Goal: Complete application form: Complete application form

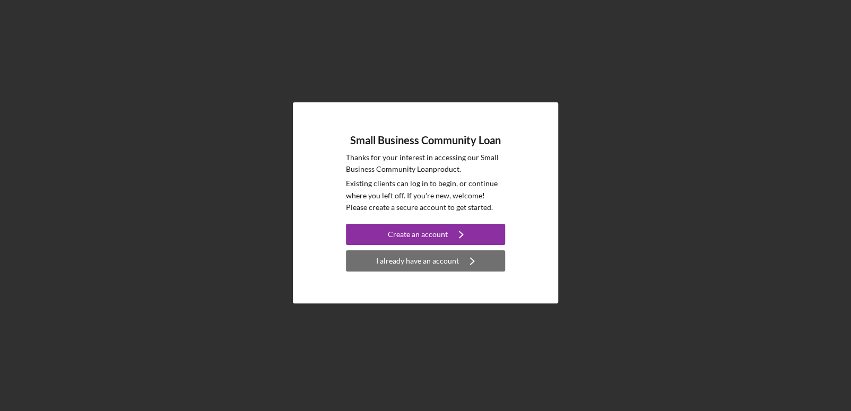
click at [399, 263] on div "I already have an account" at bounding box center [417, 260] width 83 height 21
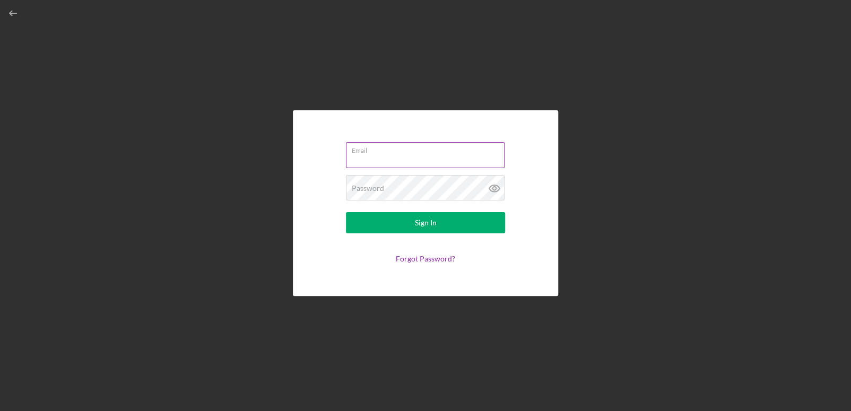
click at [396, 157] on input "Email" at bounding box center [425, 154] width 159 height 25
type input "[PERSON_NAME][EMAIL_ADDRESS][DOMAIN_NAME]"
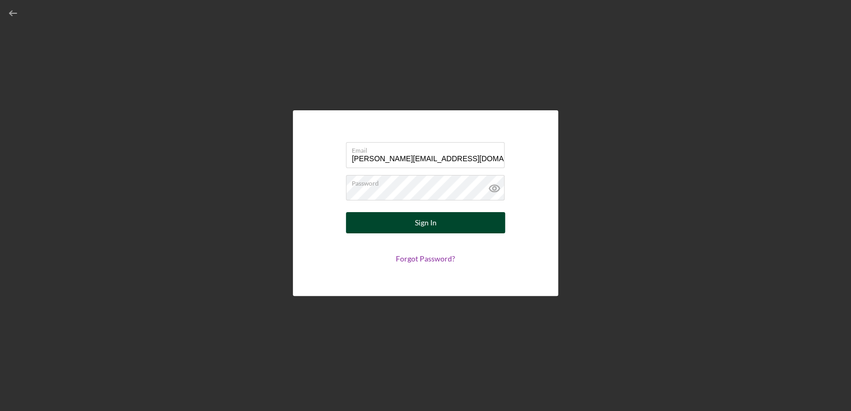
click at [442, 227] on button "Sign In" at bounding box center [425, 222] width 159 height 21
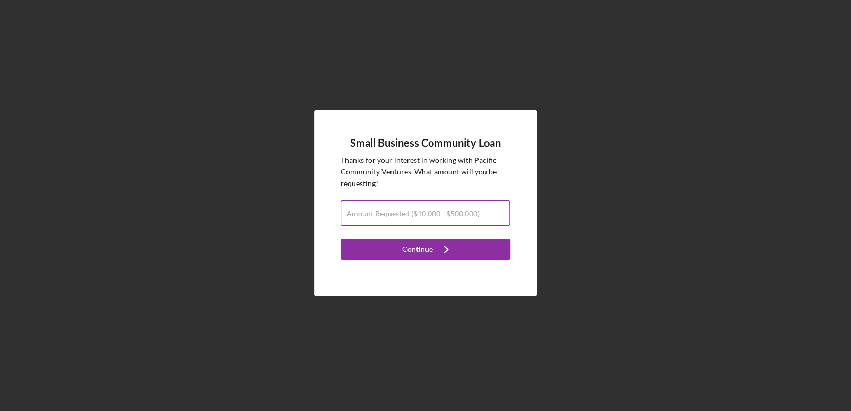
click at [410, 212] on label "Amount Requested ($10,000 - $500,000)" at bounding box center [412, 213] width 133 height 8
click at [410, 212] on input "Amount Requested ($10,000 - $500,000)" at bounding box center [424, 212] width 169 height 25
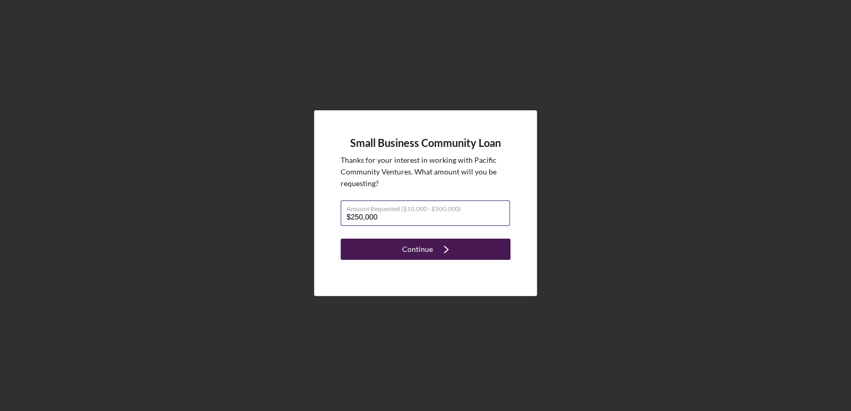
type input "$250,000"
click at [461, 253] on button "Continue Icon/Navigate" at bounding box center [425, 249] width 170 height 21
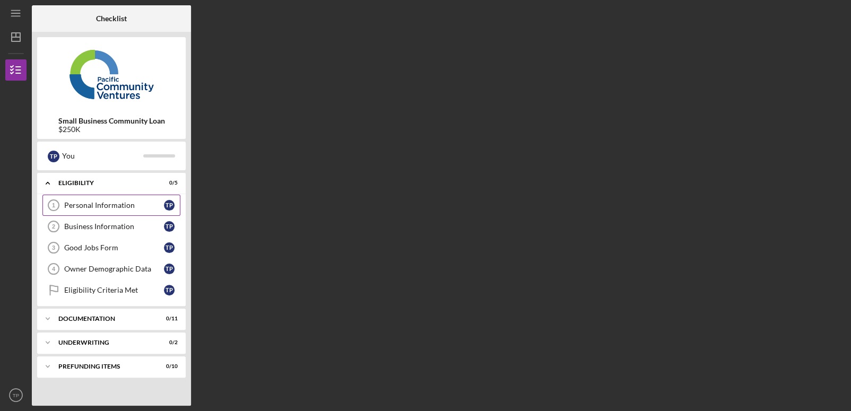
click at [118, 205] on div "Personal Information" at bounding box center [114, 205] width 100 height 8
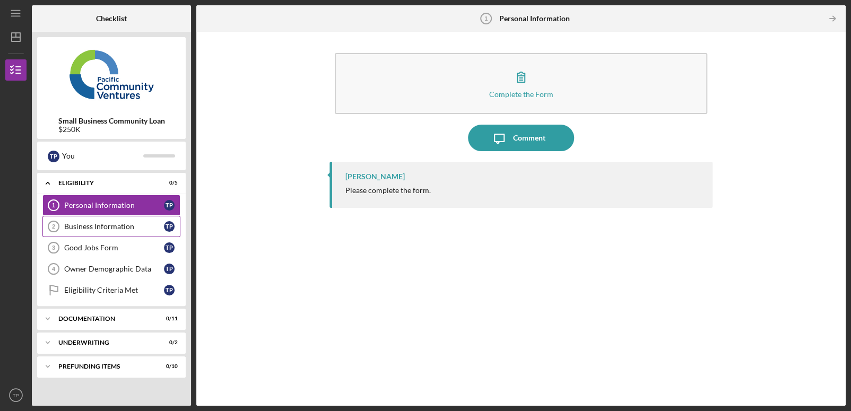
click at [77, 226] on div "Business Information" at bounding box center [114, 226] width 100 height 8
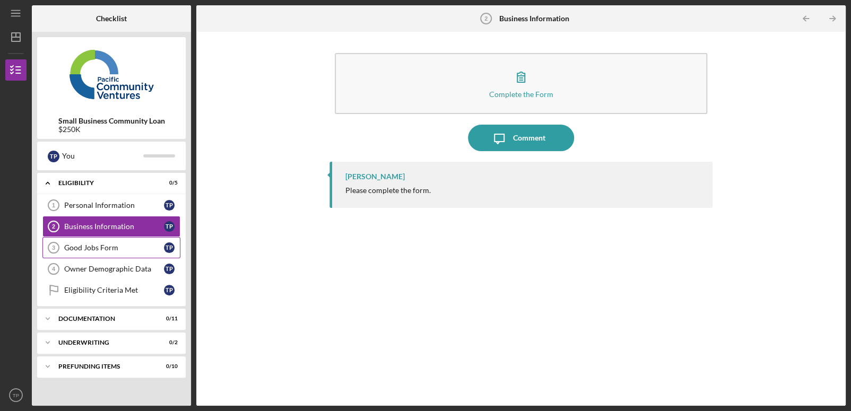
click at [83, 243] on div "Good Jobs Form" at bounding box center [114, 247] width 100 height 8
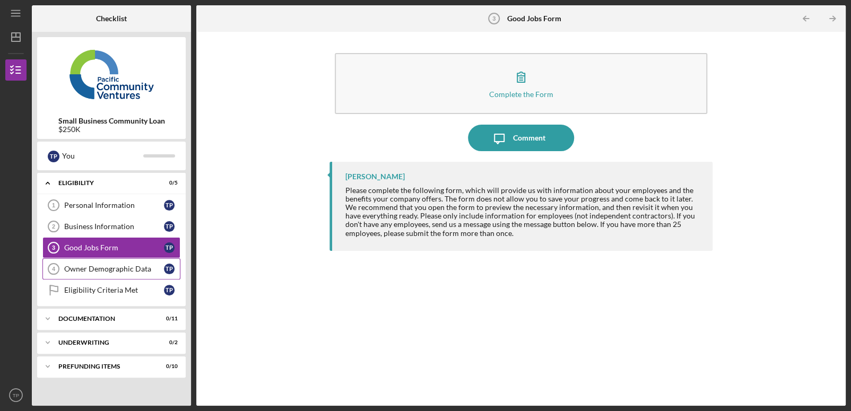
click at [93, 265] on div "Owner Demographic Data" at bounding box center [114, 269] width 100 height 8
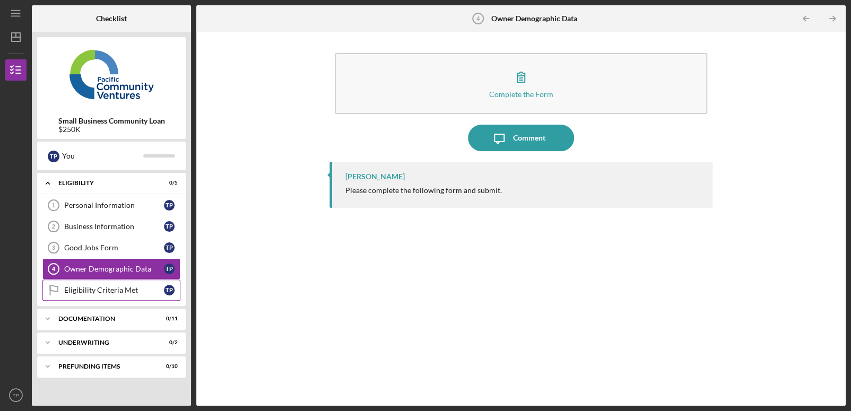
click at [100, 288] on div "Eligibility Criteria Met" at bounding box center [114, 290] width 100 height 8
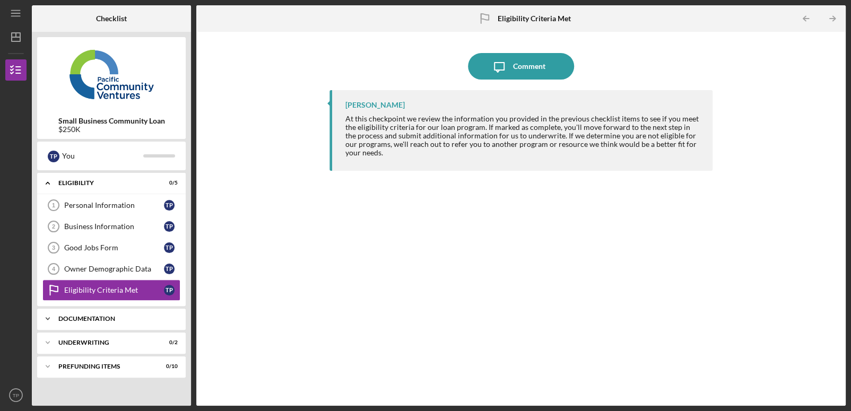
click at [154, 316] on div "Documentation" at bounding box center [115, 319] width 114 height 6
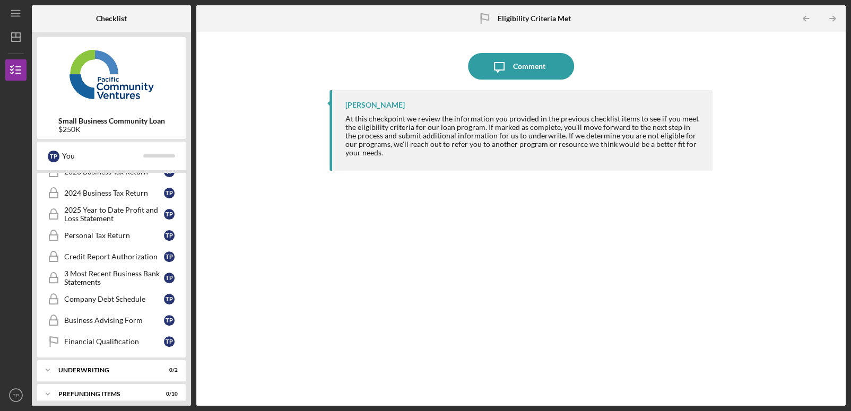
scroll to position [218, 0]
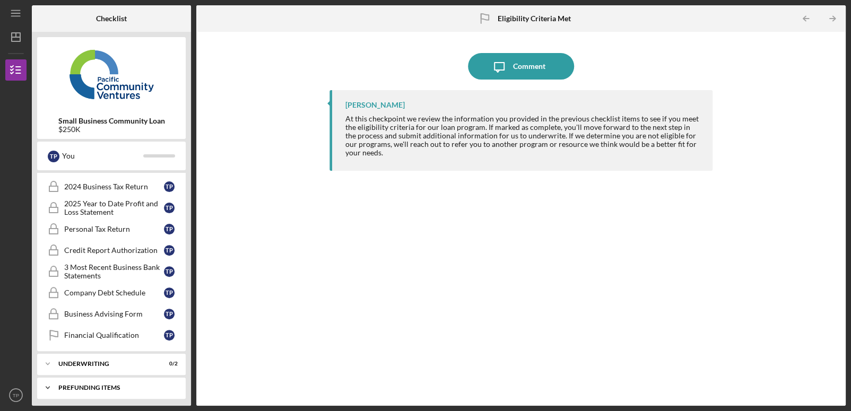
click at [103, 384] on div "Prefunding Items" at bounding box center [115, 387] width 114 height 6
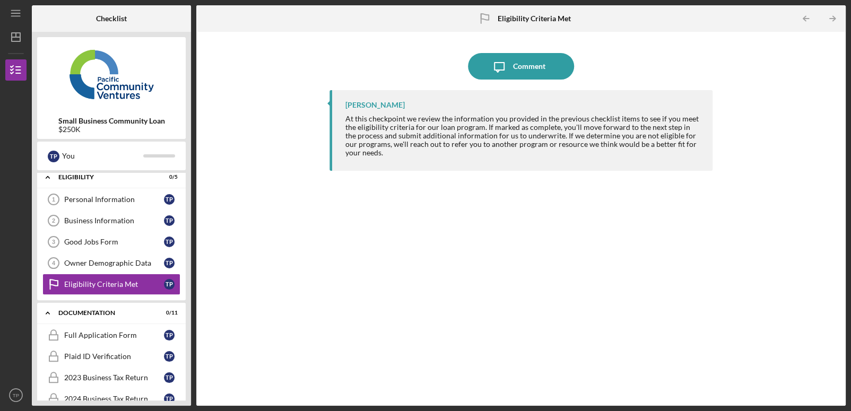
scroll to position [0, 0]
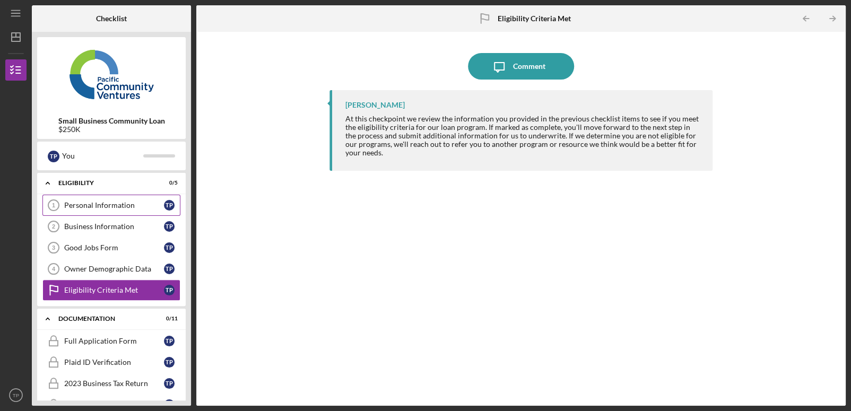
click at [90, 204] on div "Personal Information" at bounding box center [114, 205] width 100 height 8
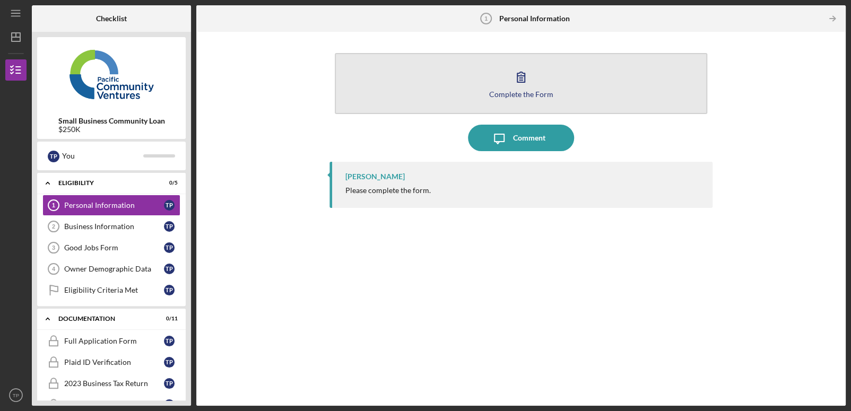
click at [516, 78] on icon "button" at bounding box center [520, 77] width 27 height 27
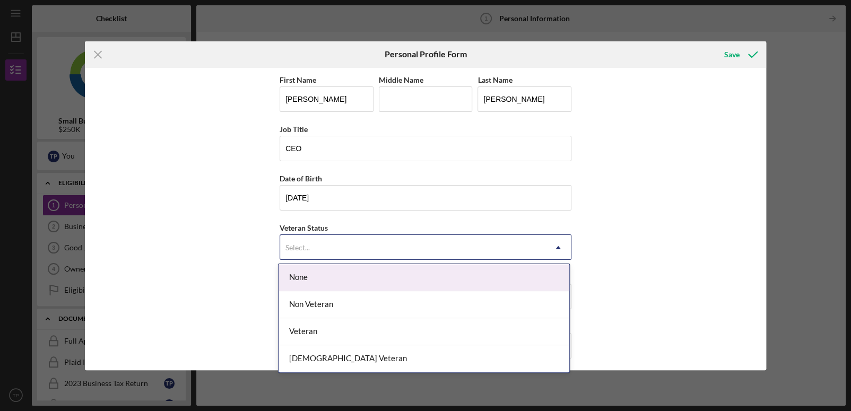
click at [554, 249] on icon "Icon/Dropdown Arrow" at bounding box center [557, 247] width 25 height 25
click at [458, 273] on div "None" at bounding box center [423, 277] width 291 height 27
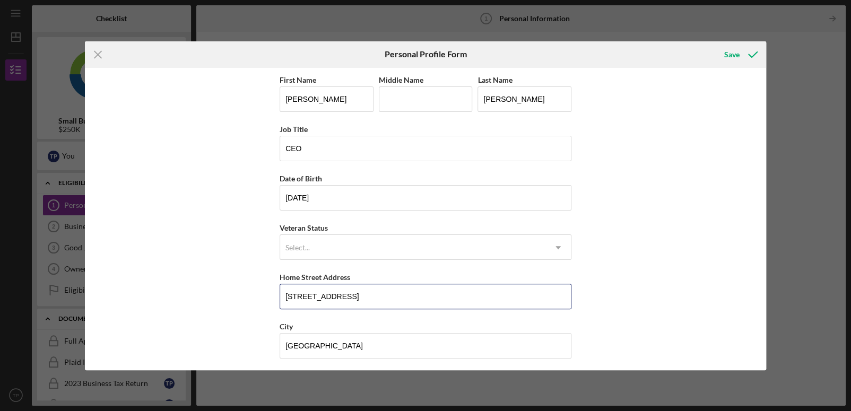
drag, startPoint x: 418, startPoint y: 295, endPoint x: 250, endPoint y: 308, distance: 168.6
click at [250, 308] on div "First Name [PERSON_NAME] Name Last Name [PERSON_NAME] Job Title CEO Date of Bir…" at bounding box center [425, 219] width 680 height 302
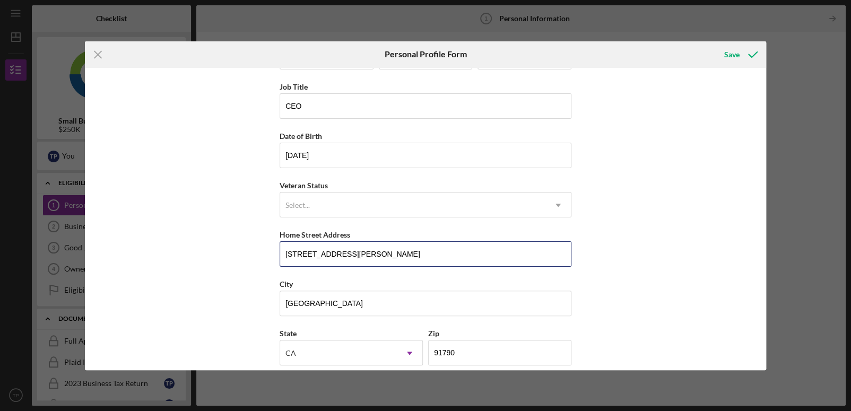
scroll to position [102, 0]
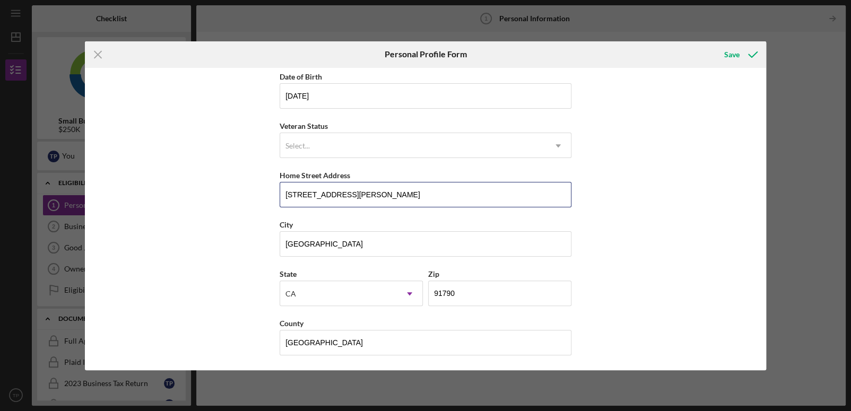
type input "[STREET_ADDRESS][PERSON_NAME]"
click at [695, 273] on div "First Name [PERSON_NAME] Name Last Name [PERSON_NAME] Job Title CEO Date of Bir…" at bounding box center [425, 219] width 680 height 302
click at [734, 55] on div "Save" at bounding box center [731, 54] width 15 height 21
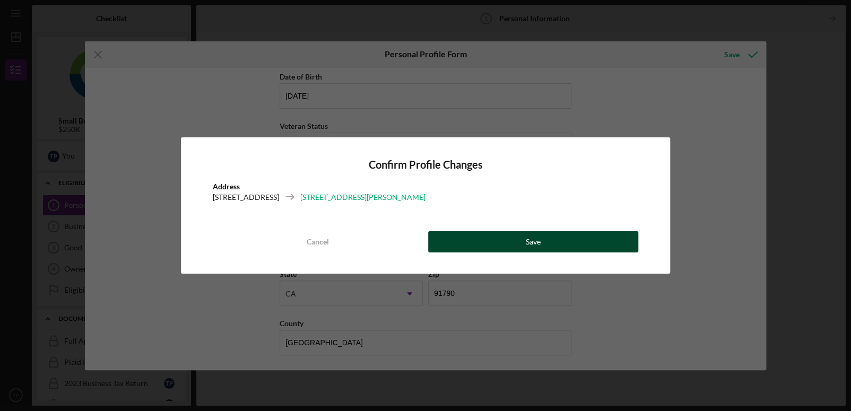
click at [455, 243] on button "Save" at bounding box center [533, 241] width 210 height 21
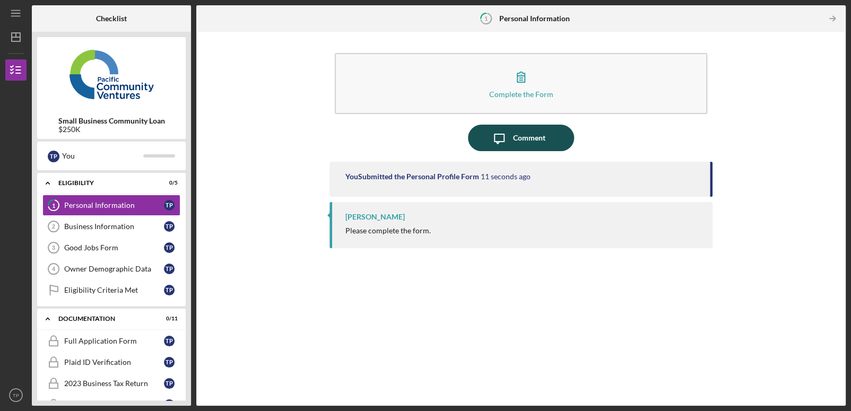
click at [548, 139] on button "Icon/Message Comment" at bounding box center [521, 138] width 106 height 27
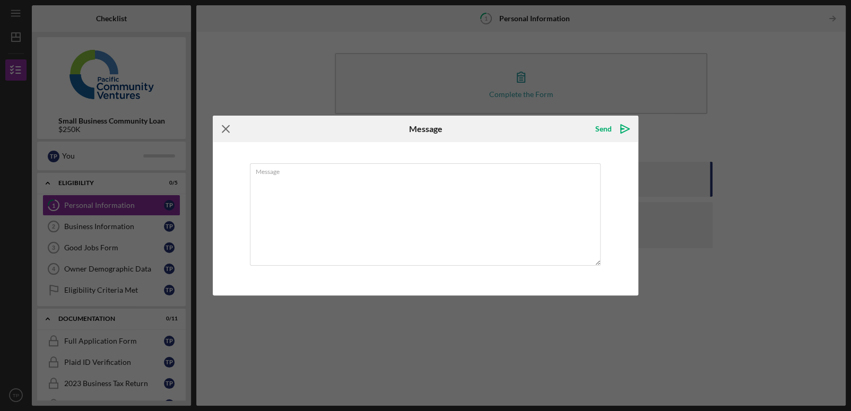
click at [223, 130] on icon "Icon/Menu Close" at bounding box center [226, 129] width 27 height 27
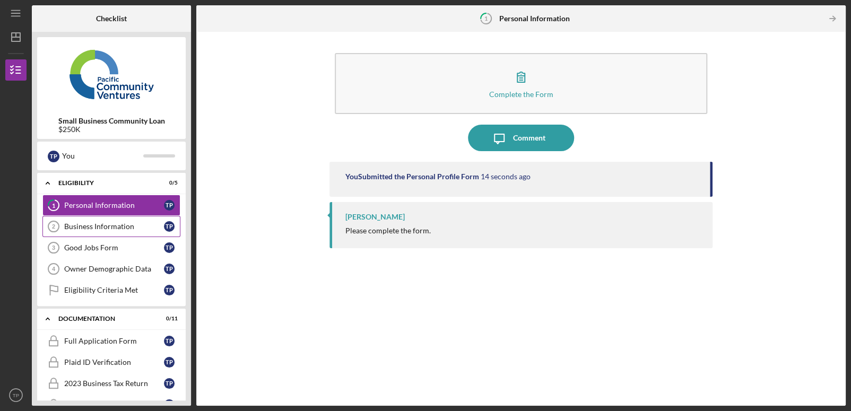
click at [98, 228] on div "Business Information" at bounding box center [114, 226] width 100 height 8
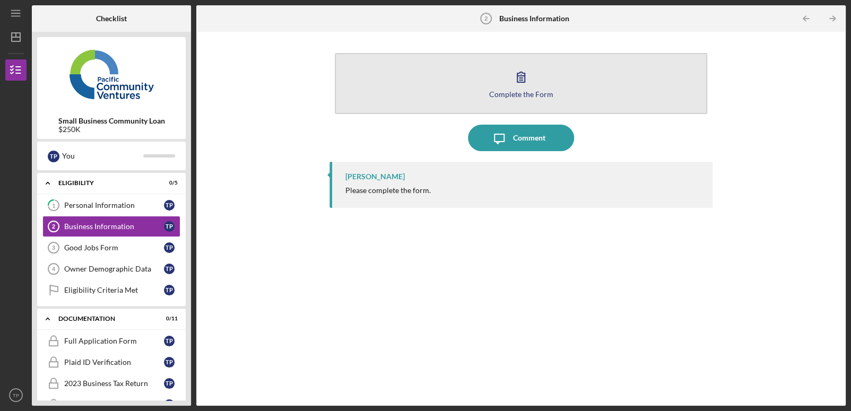
click at [535, 84] on button "Complete the Form Form" at bounding box center [521, 83] width 372 height 61
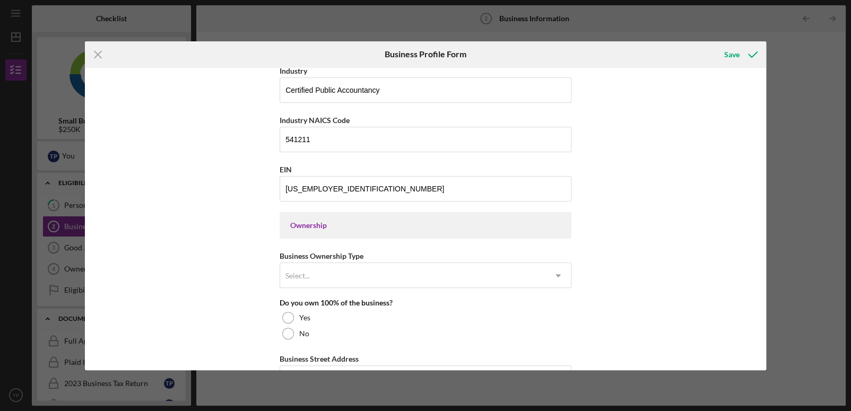
scroll to position [424, 0]
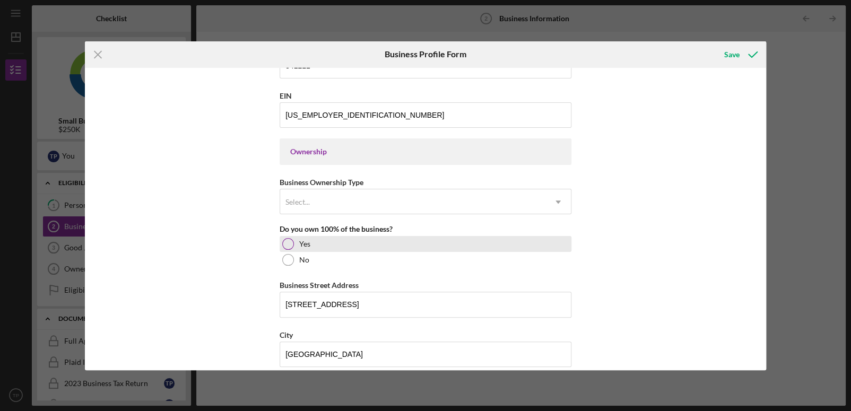
click at [285, 241] on div at bounding box center [288, 244] width 12 height 12
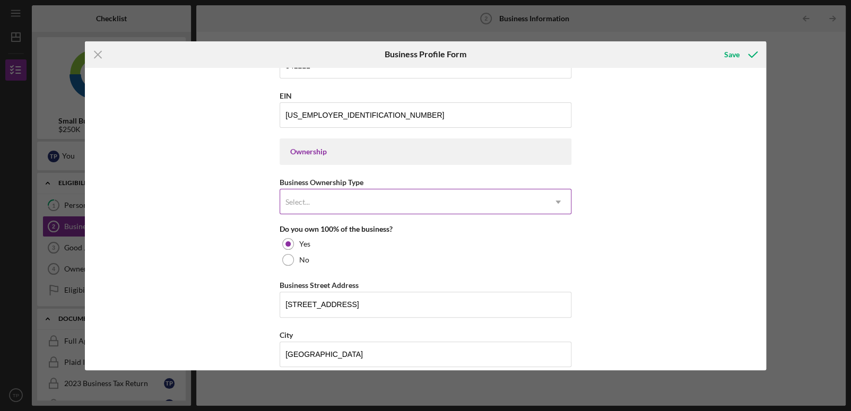
click at [558, 199] on icon "Icon/Dropdown Arrow" at bounding box center [557, 201] width 25 height 25
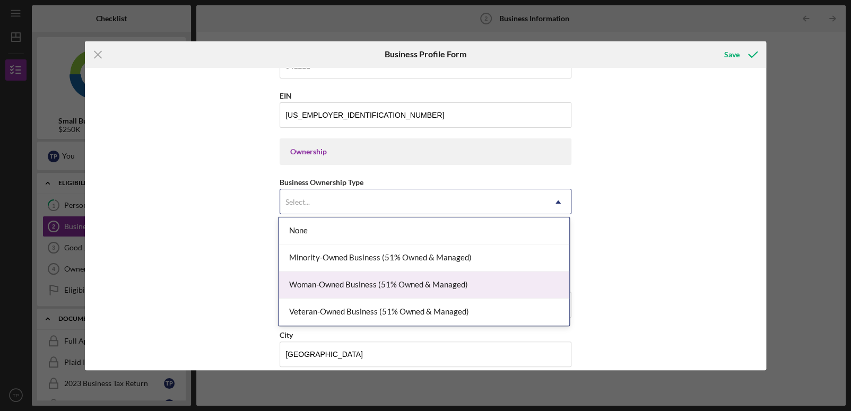
click at [430, 282] on div "Woman-Owned Business (51% Owned & Managed)" at bounding box center [423, 285] width 291 height 27
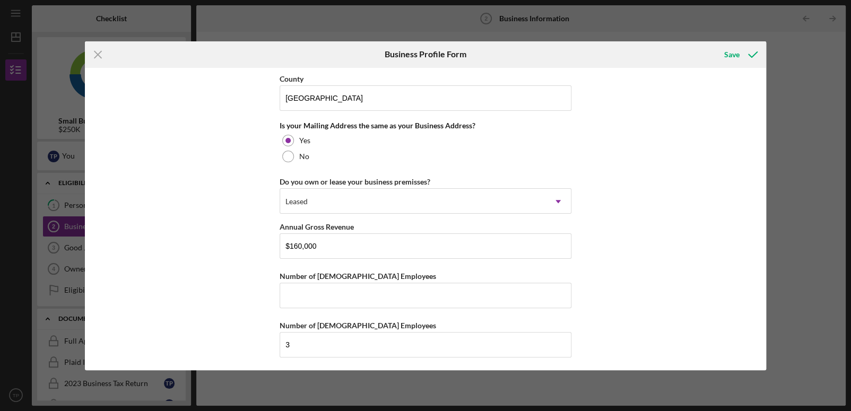
scroll to position [779, 0]
drag, startPoint x: 299, startPoint y: 241, endPoint x: 285, endPoint y: 241, distance: 13.3
click at [285, 241] on input "$160,000" at bounding box center [425, 245] width 292 height 25
click at [293, 244] on input "$160,000" at bounding box center [425, 245] width 292 height 25
drag, startPoint x: 299, startPoint y: 242, endPoint x: 289, endPoint y: 241, distance: 10.1
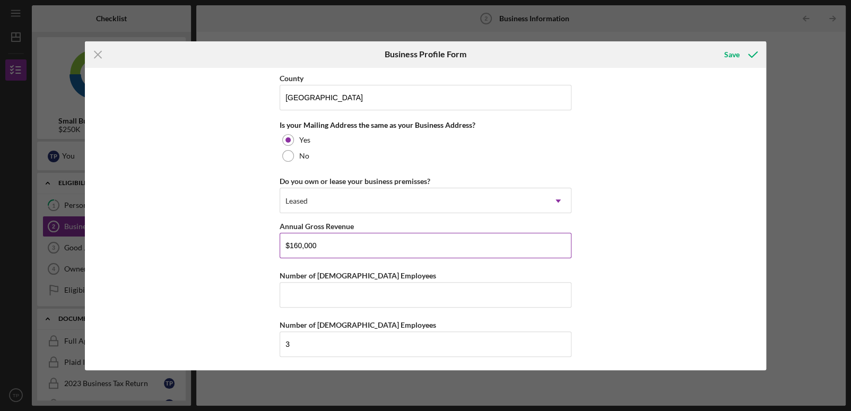
click at [289, 241] on input "$160,000" at bounding box center [425, 245] width 292 height 25
type input "$200,000"
click at [669, 270] on div "Business Name [PERSON_NAME] CPA An Accountancy Corp DBA Business Start Date [DA…" at bounding box center [425, 219] width 680 height 302
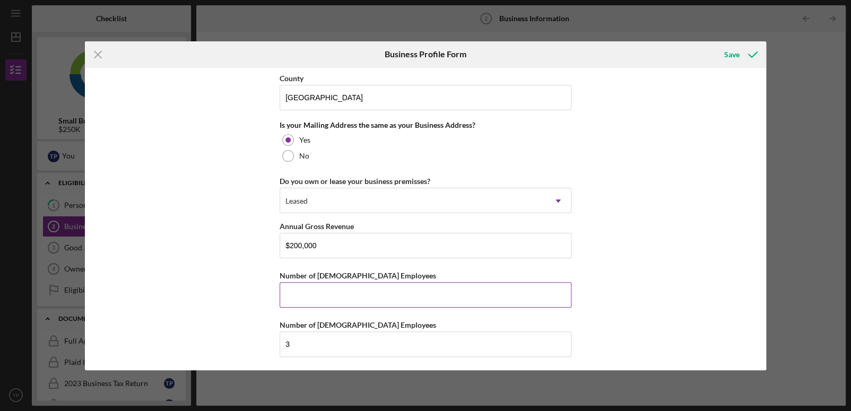
click at [348, 293] on input "Number of [DEMOGRAPHIC_DATA] Employees" at bounding box center [425, 294] width 292 height 25
type input "1"
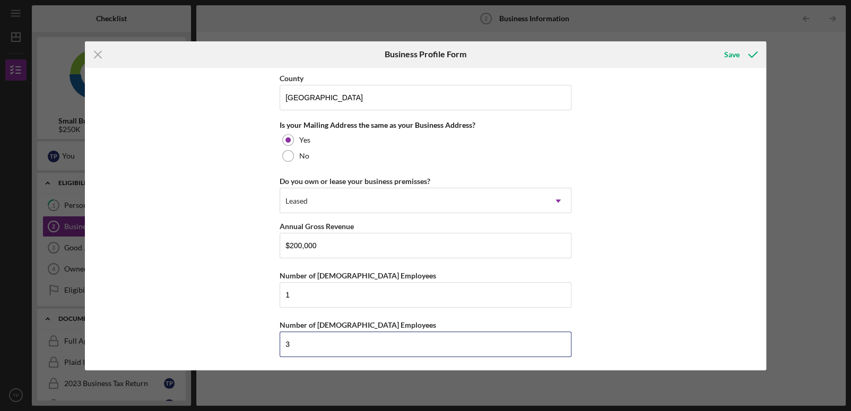
drag, startPoint x: 304, startPoint y: 343, endPoint x: 276, endPoint y: 337, distance: 28.8
click at [276, 337] on div "Business Name [PERSON_NAME] CPA An Accountancy Corp DBA Business Start Date [DA…" at bounding box center [425, 219] width 680 height 302
type input "1"
click at [652, 299] on div "Business Name [PERSON_NAME] CPA An Accountancy Corp DBA Business Start Date [DA…" at bounding box center [425, 219] width 680 height 302
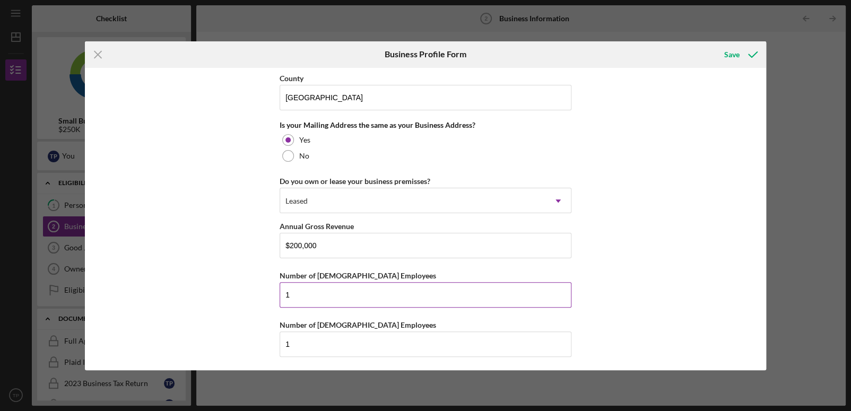
click at [358, 292] on input "1" at bounding box center [425, 294] width 292 height 25
type input "1"
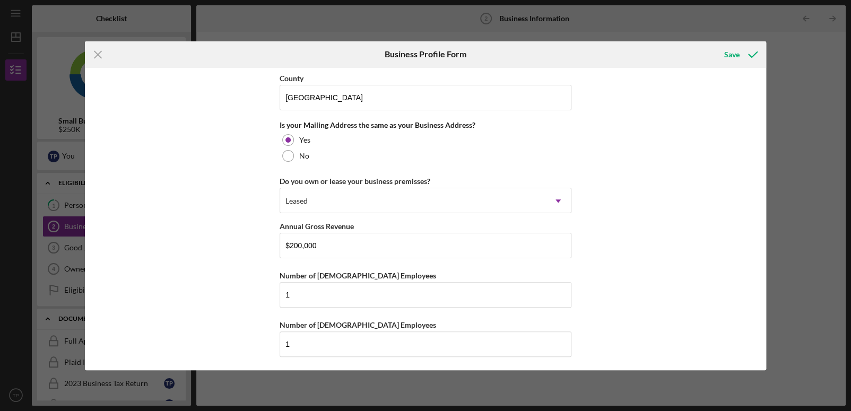
click at [724, 251] on div "Business Name [PERSON_NAME] CPA An Accountancy Corp DBA Business Start Date [DA…" at bounding box center [425, 219] width 680 height 302
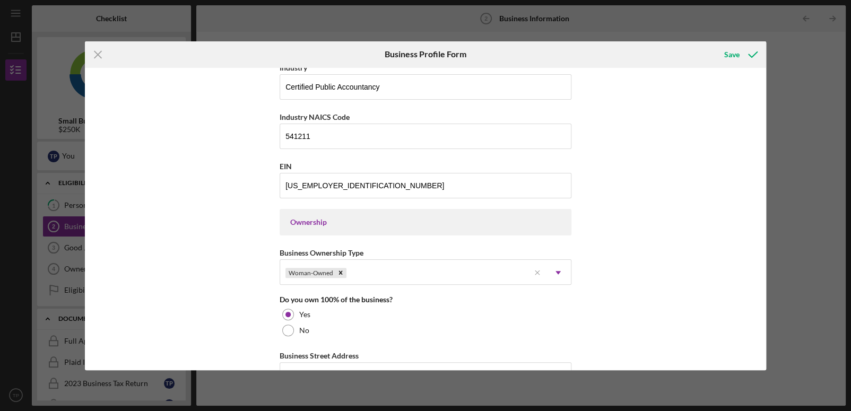
scroll to position [249, 0]
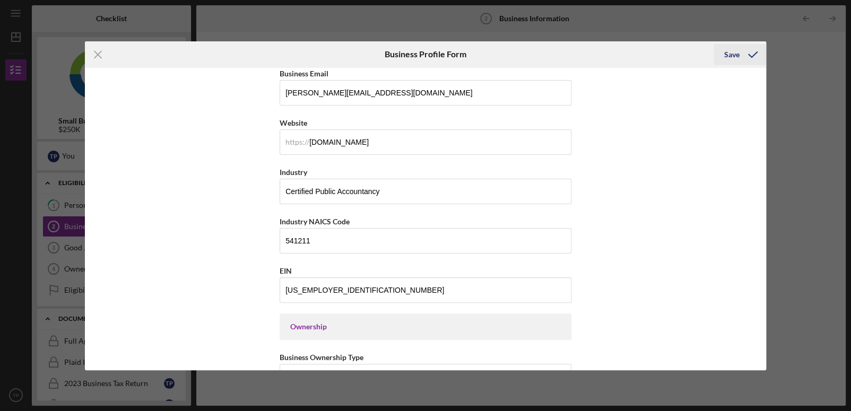
click at [727, 56] on div "Save" at bounding box center [731, 54] width 15 height 21
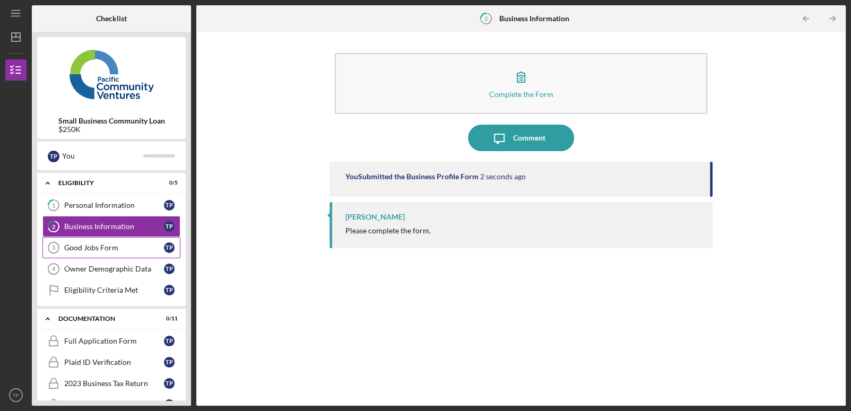
click at [93, 248] on div "Good Jobs Form" at bounding box center [114, 247] width 100 height 8
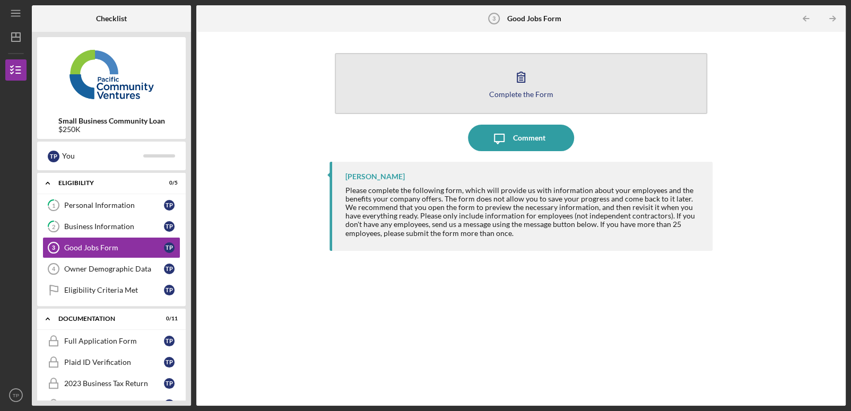
click at [522, 81] on icon "button" at bounding box center [520, 77] width 27 height 27
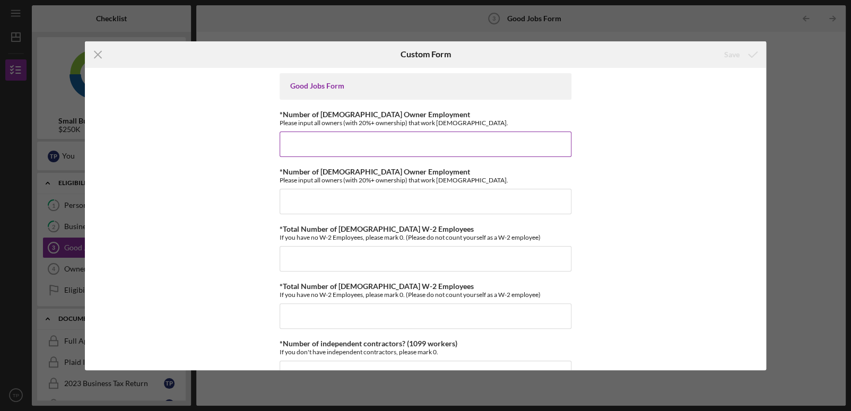
click at [313, 140] on input "*Number of [DEMOGRAPHIC_DATA] Owner Employment" at bounding box center [425, 144] width 292 height 25
type input "1"
click at [303, 311] on input "*Total Number of [DEMOGRAPHIC_DATA] W-2 Employees" at bounding box center [425, 315] width 292 height 25
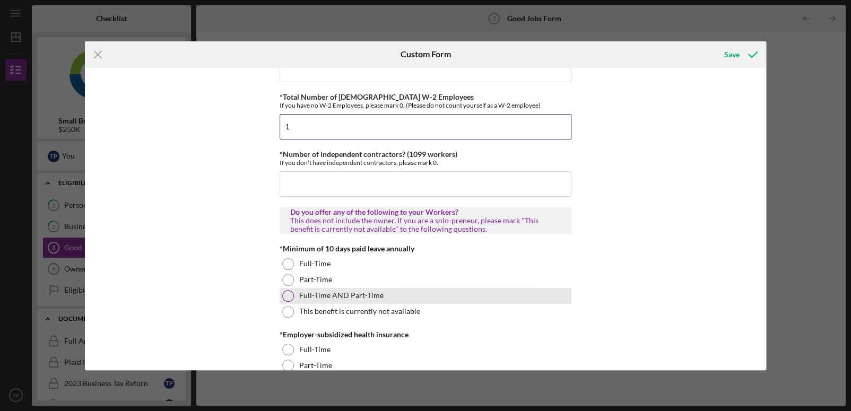
scroll to position [212, 0]
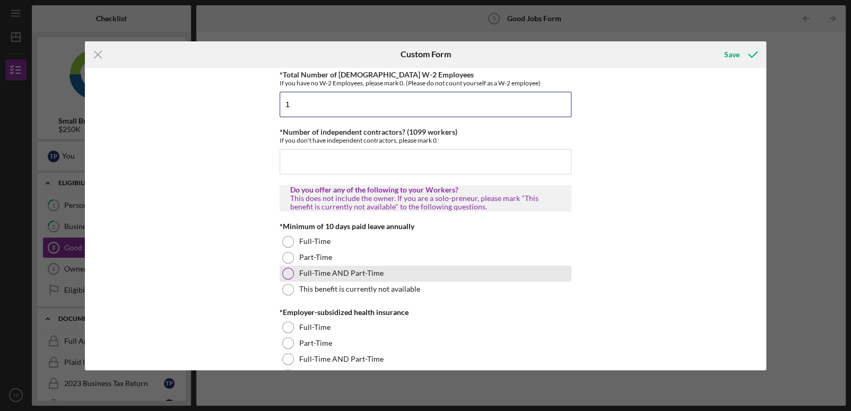
type input "1"
click at [285, 274] on div at bounding box center [288, 274] width 12 height 12
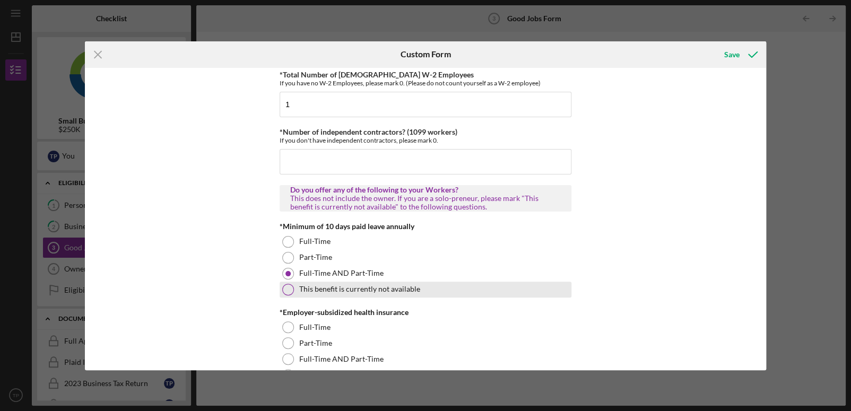
scroll to position [318, 0]
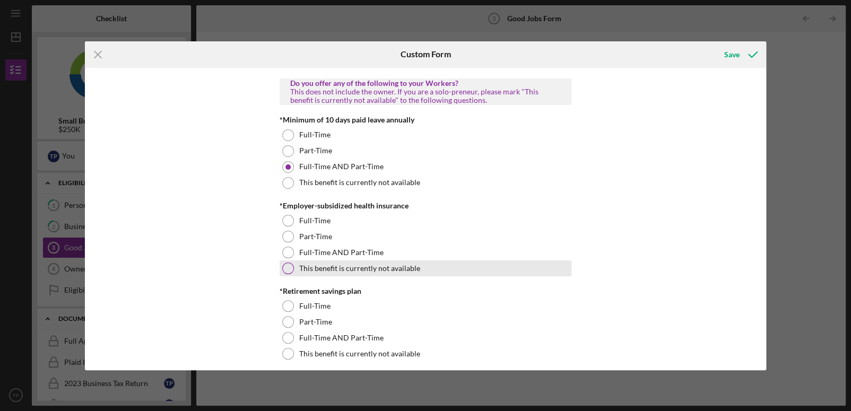
click at [286, 270] on div at bounding box center [288, 268] width 12 height 12
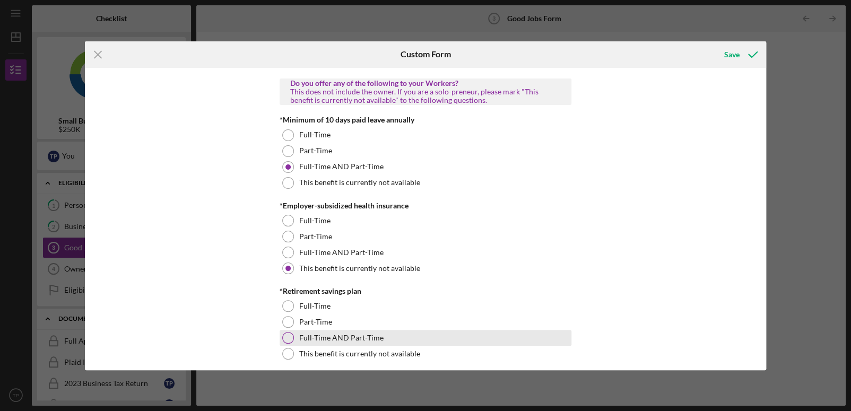
click at [287, 337] on div at bounding box center [288, 338] width 12 height 12
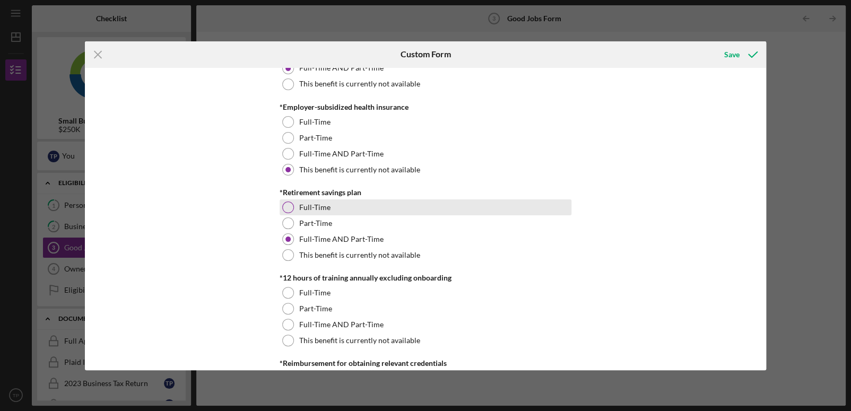
scroll to position [424, 0]
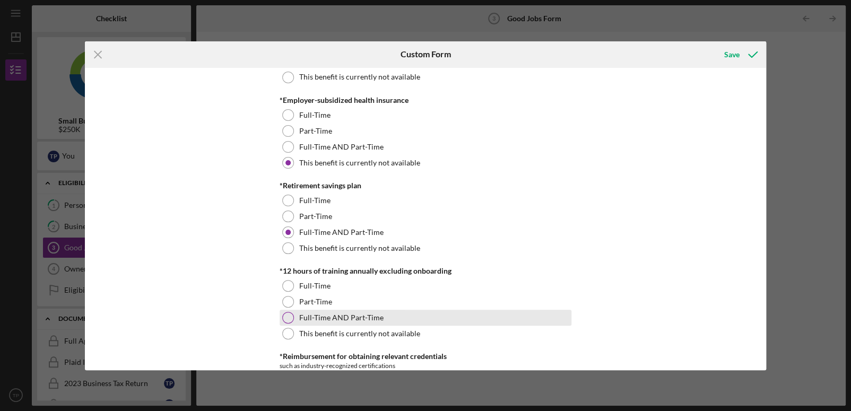
click at [288, 315] on div at bounding box center [288, 318] width 12 height 12
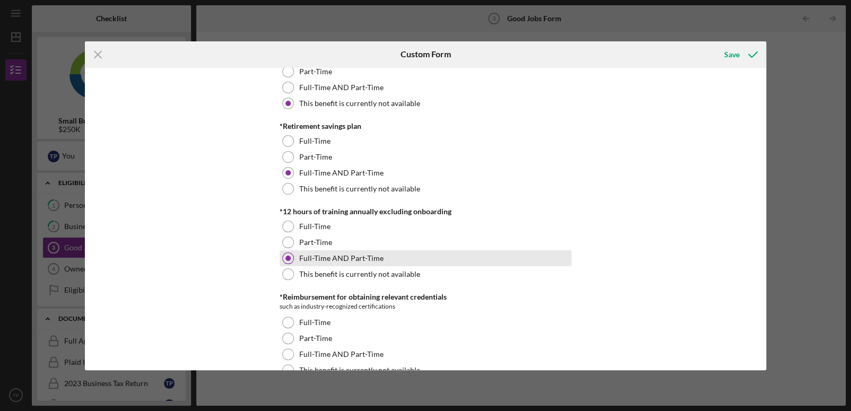
scroll to position [530, 0]
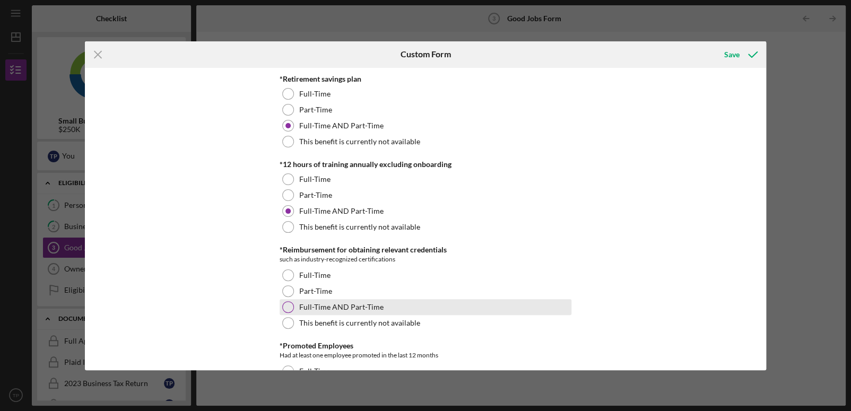
click at [286, 307] on div at bounding box center [288, 307] width 12 height 12
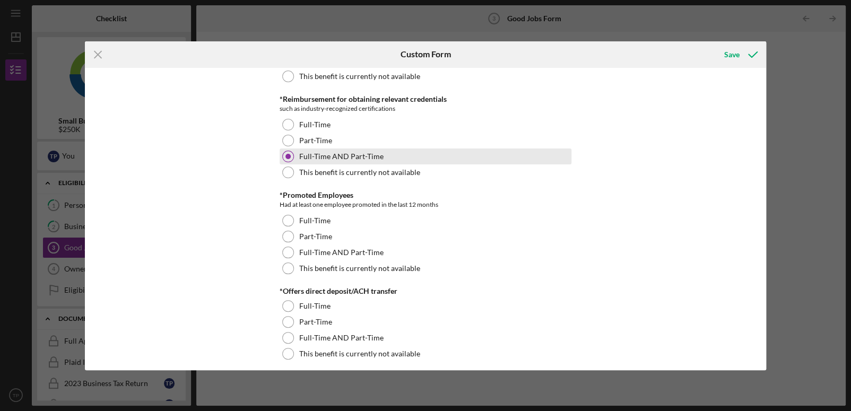
scroll to position [689, 0]
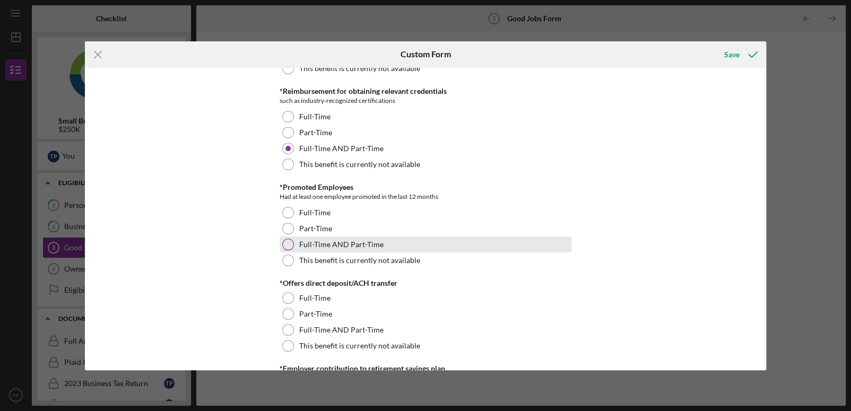
drag, startPoint x: 284, startPoint y: 241, endPoint x: 343, endPoint y: 252, distance: 59.9
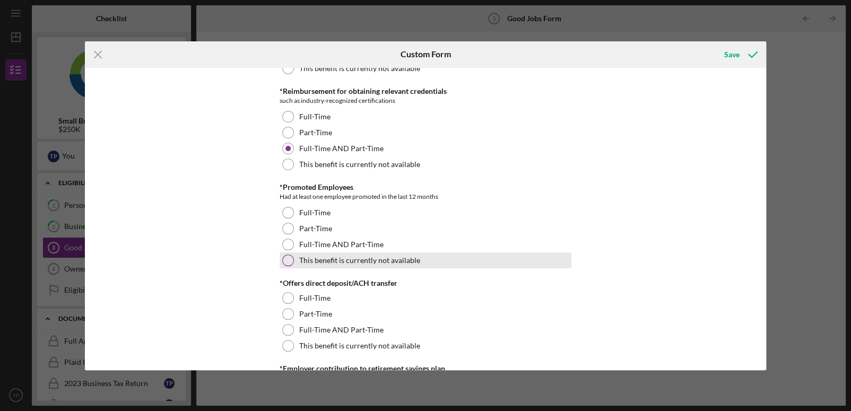
click at [284, 241] on div at bounding box center [288, 245] width 12 height 12
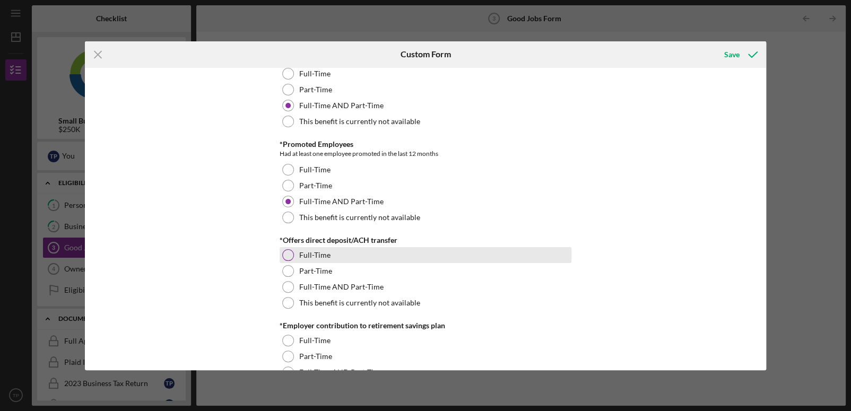
scroll to position [795, 0]
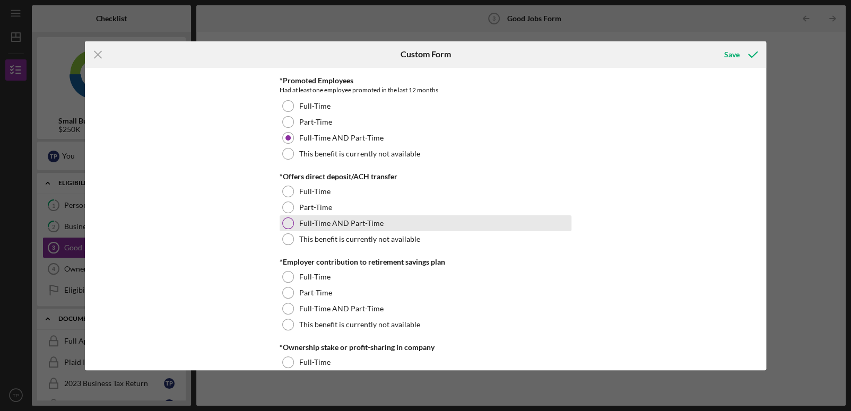
click at [286, 222] on div at bounding box center [288, 223] width 12 height 12
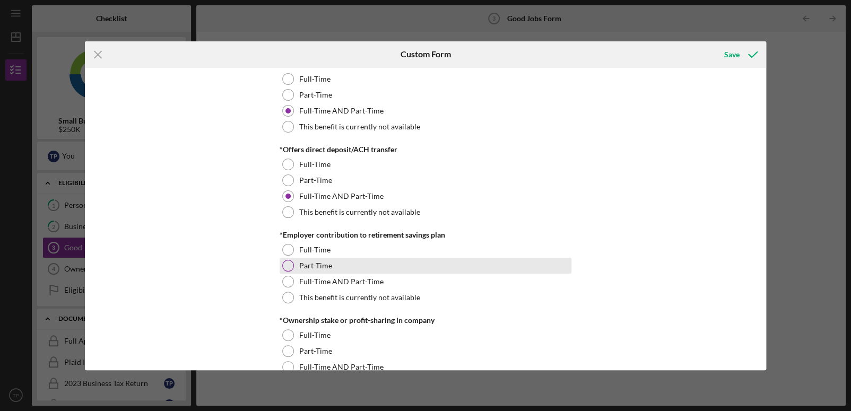
scroll to position [848, 0]
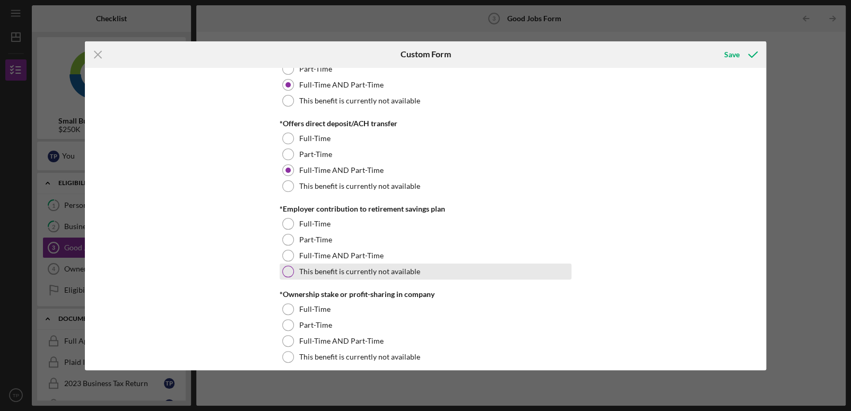
click at [286, 270] on div at bounding box center [288, 272] width 12 height 12
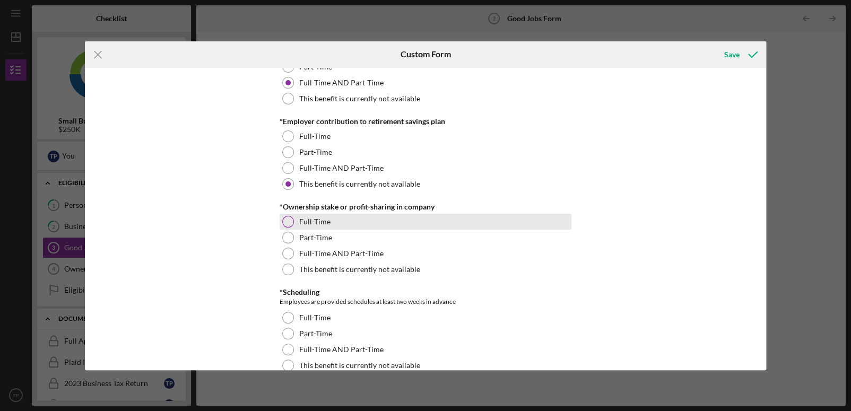
scroll to position [954, 0]
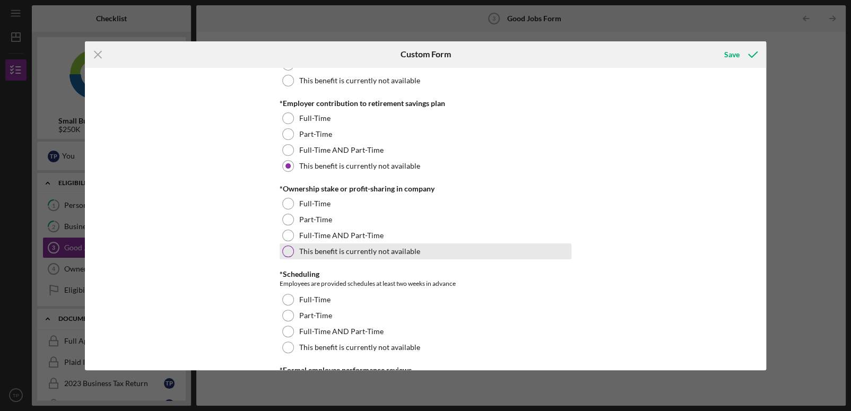
click at [285, 247] on div at bounding box center [288, 252] width 12 height 12
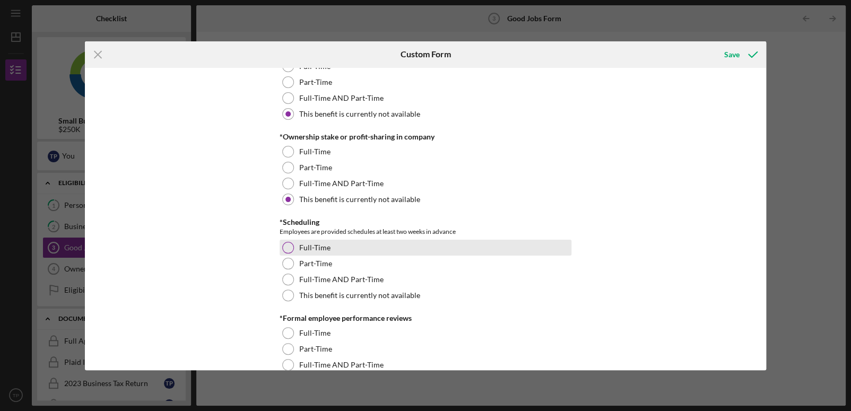
scroll to position [1061, 0]
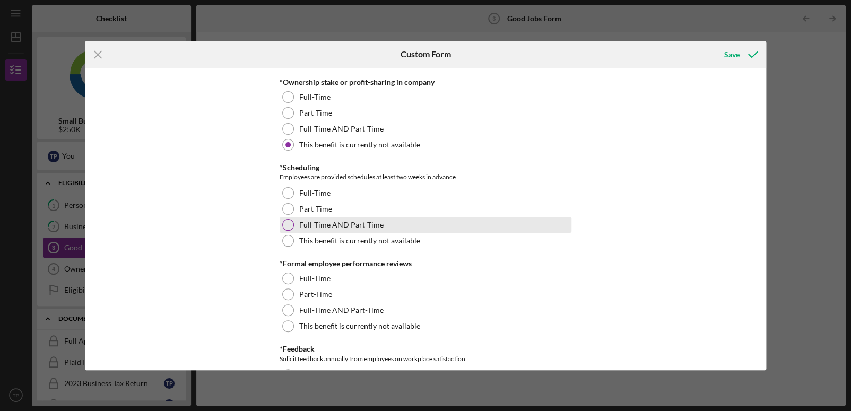
click at [282, 223] on div at bounding box center [288, 225] width 12 height 12
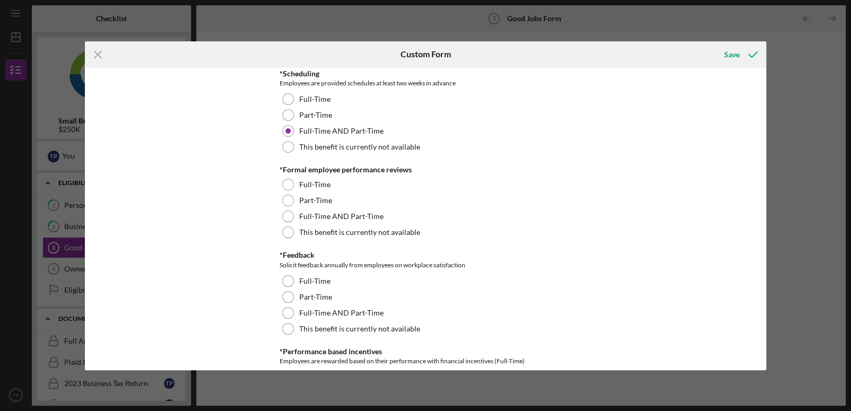
scroll to position [1166, 0]
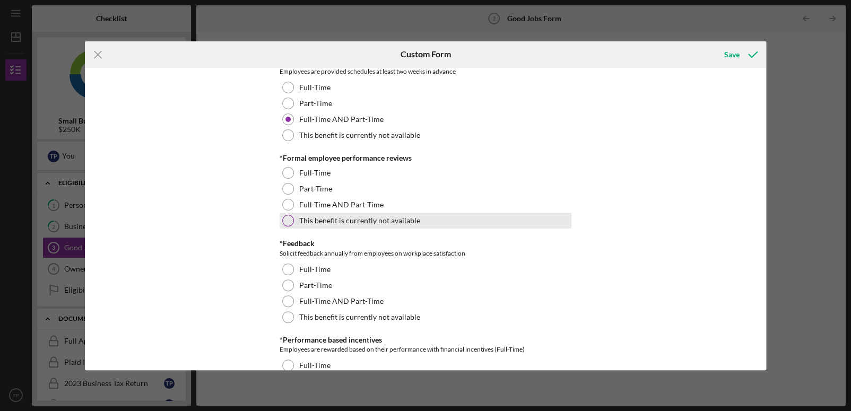
click at [286, 215] on div at bounding box center [288, 221] width 12 height 12
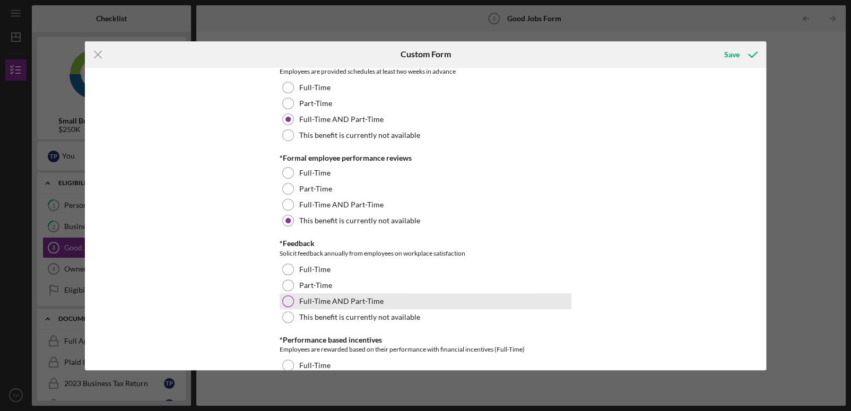
click at [288, 296] on div at bounding box center [288, 301] width 12 height 12
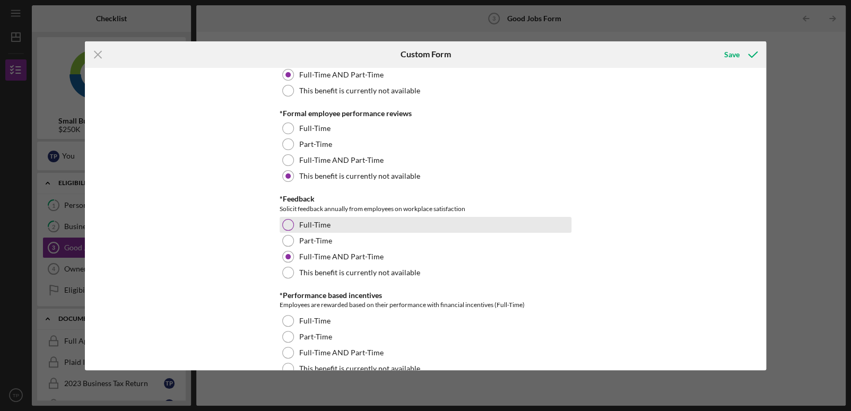
scroll to position [1273, 0]
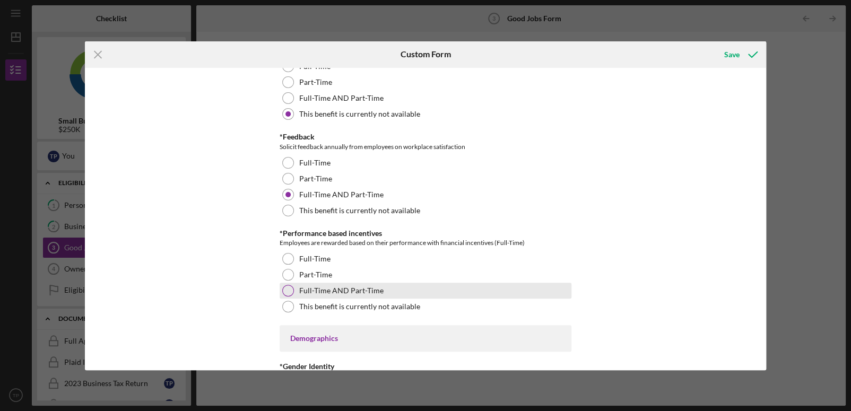
click at [279, 287] on div "Full-Time AND Part-Time" at bounding box center [425, 291] width 292 height 16
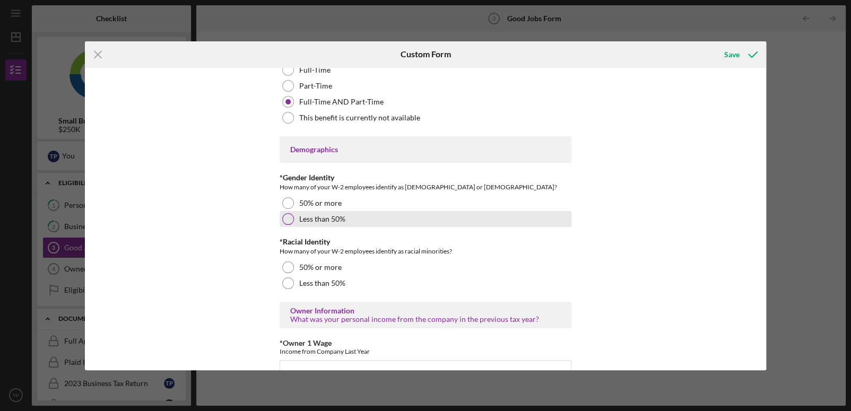
scroll to position [1484, 0]
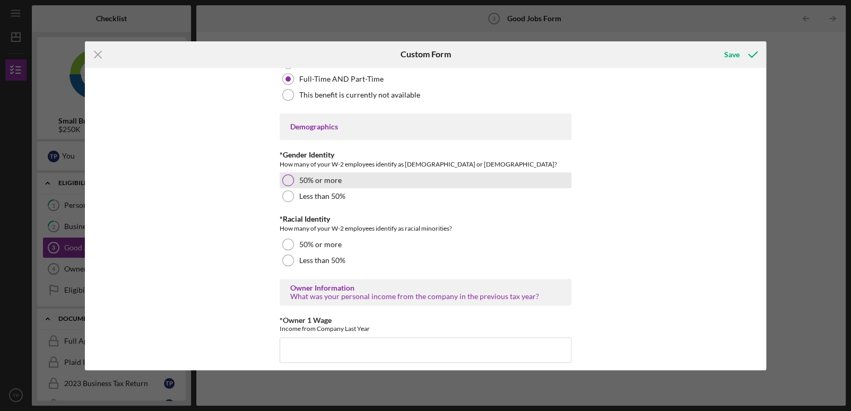
click at [282, 180] on div at bounding box center [288, 180] width 12 height 12
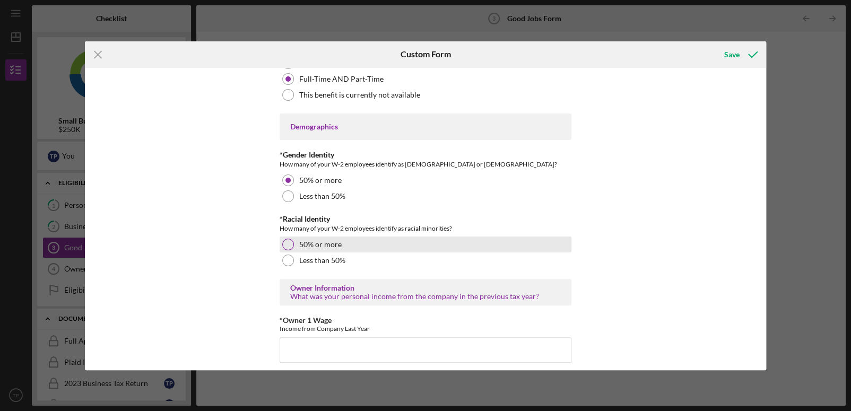
click at [286, 241] on div at bounding box center [288, 245] width 12 height 12
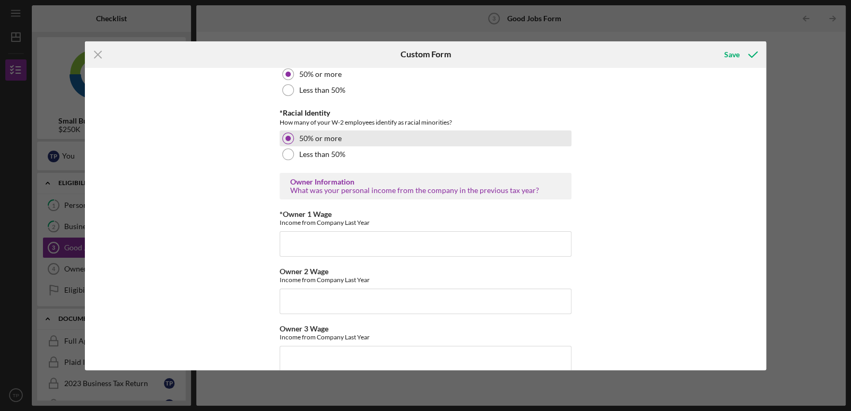
scroll to position [1591, 0]
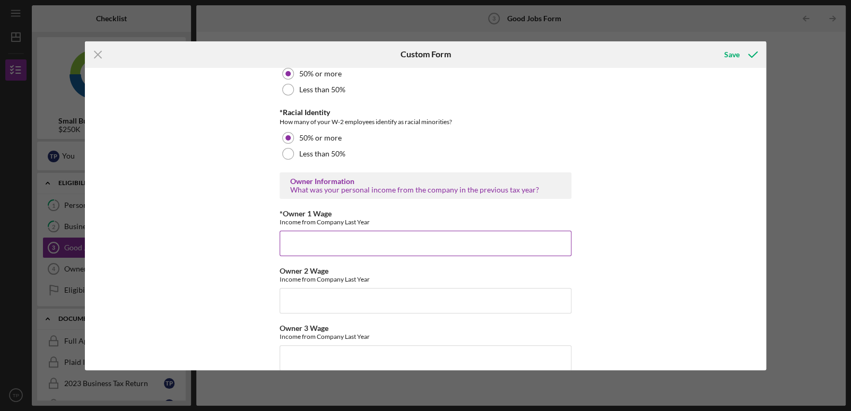
click at [375, 235] on input "*Owner 1 Wage" at bounding box center [425, 243] width 292 height 25
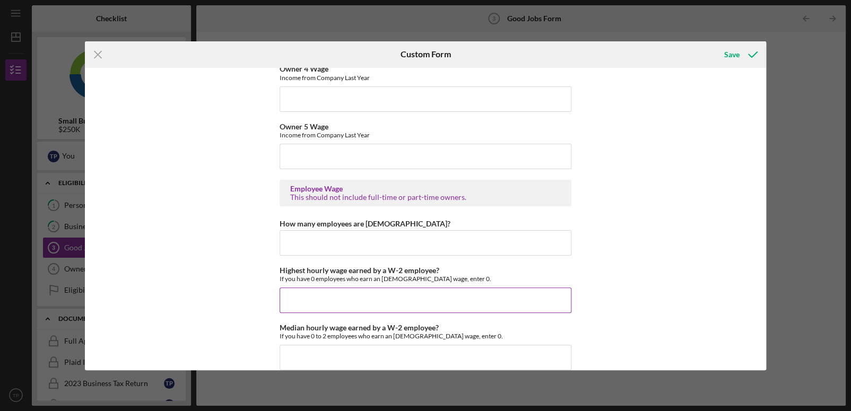
scroll to position [1909, 0]
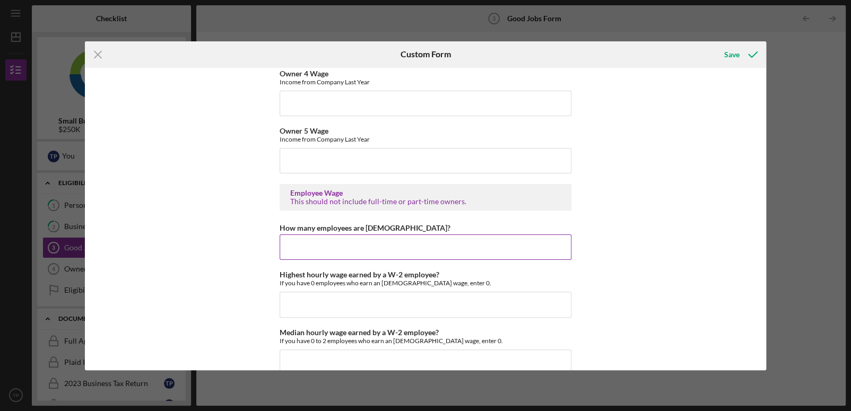
click at [334, 237] on input "How many employees are [DEMOGRAPHIC_DATA]?" at bounding box center [425, 246] width 292 height 25
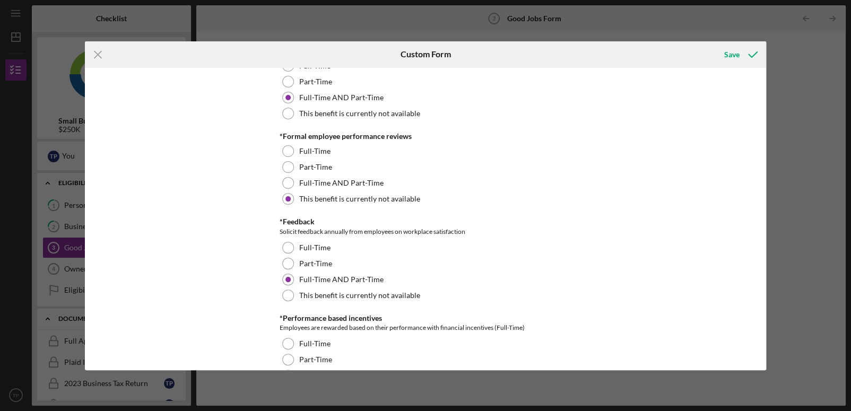
scroll to position [1099, 0]
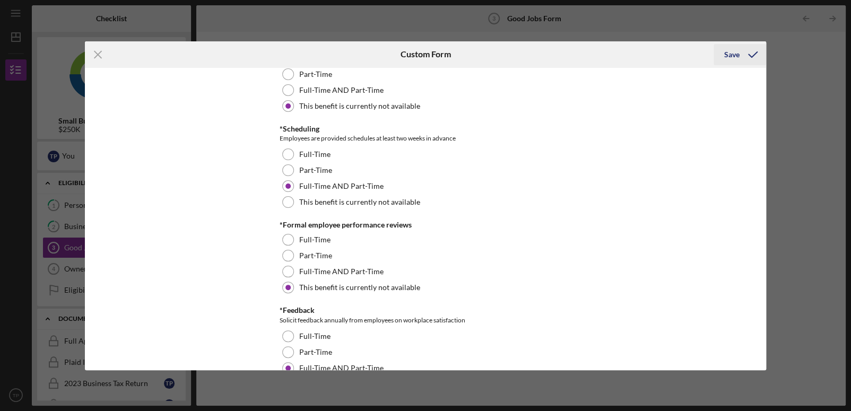
type input "1"
click at [729, 56] on div "Save" at bounding box center [731, 54] width 15 height 21
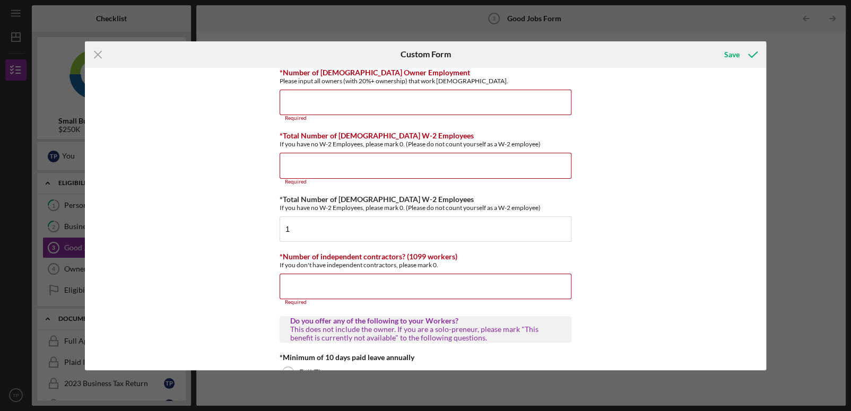
scroll to position [0, 0]
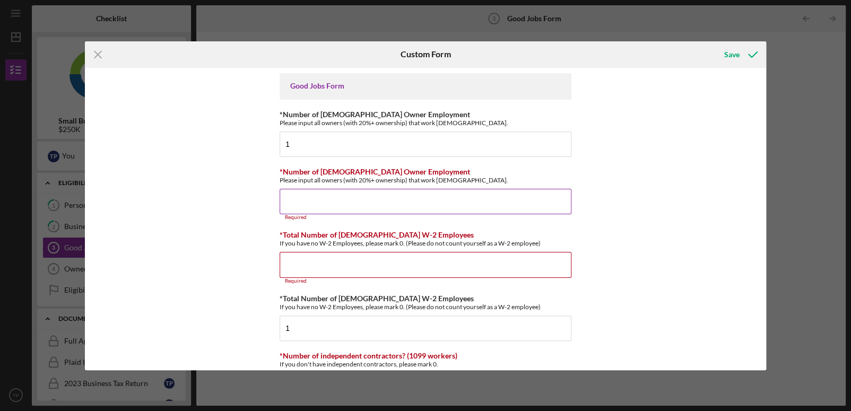
click at [302, 198] on input "*Number of [DEMOGRAPHIC_DATA] Owner Employment" at bounding box center [425, 201] width 292 height 25
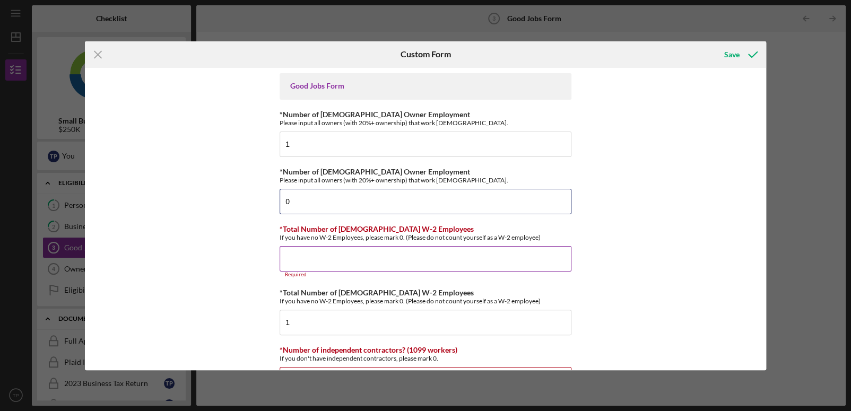
type input "0"
click at [297, 259] on input "*Total Number of [DEMOGRAPHIC_DATA] W-2 Employees" at bounding box center [425, 258] width 292 height 25
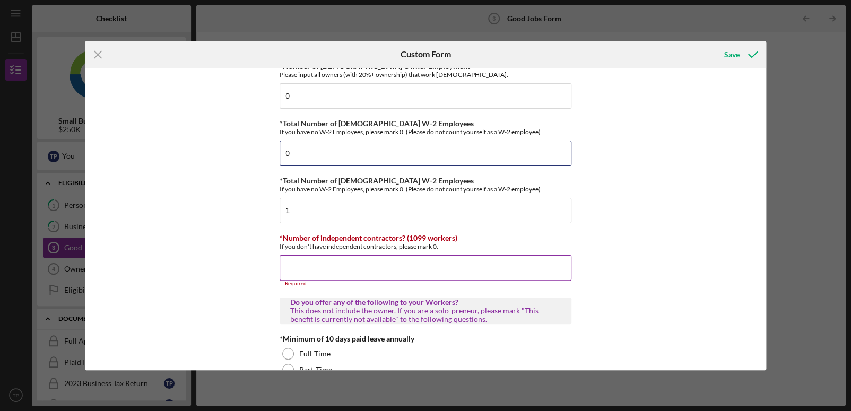
scroll to position [106, 0]
type input "0"
click at [319, 265] on input "*Number of independent contractors? (1099 workers)" at bounding box center [425, 267] width 292 height 25
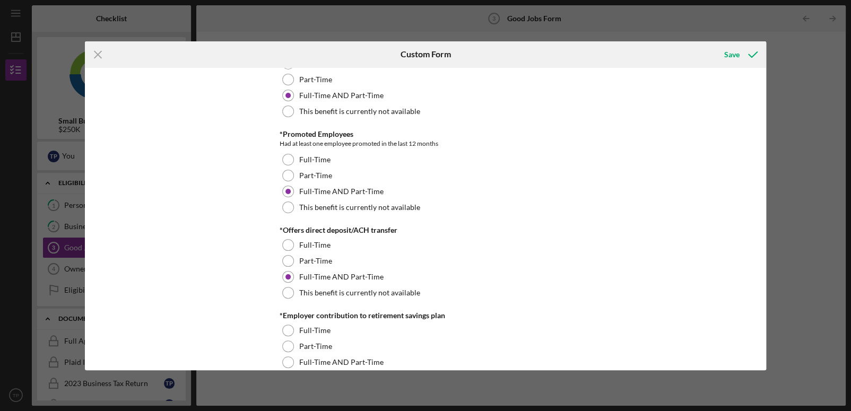
scroll to position [954, 0]
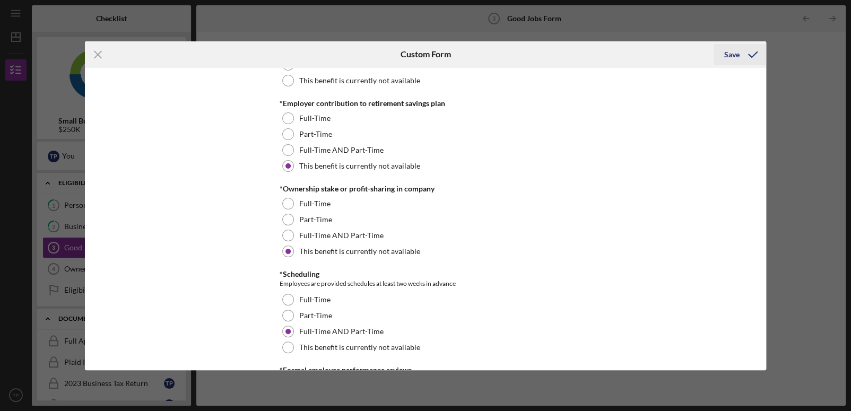
type input "0"
click at [724, 52] on div "Save" at bounding box center [731, 54] width 15 height 21
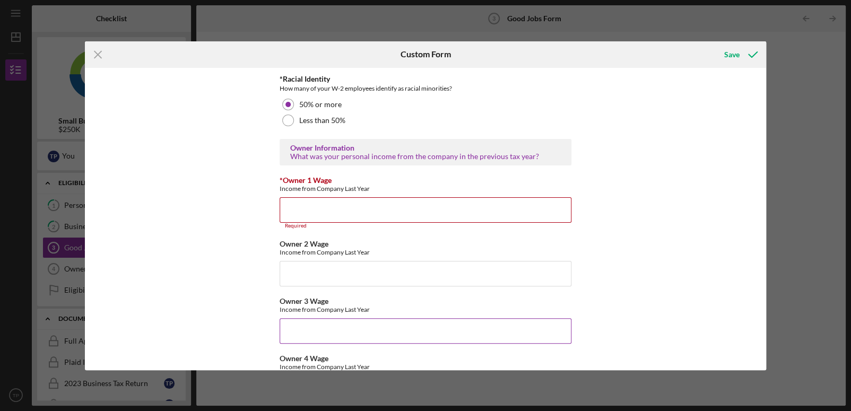
scroll to position [1625, 0]
click at [457, 205] on input "*Owner 1 Wage" at bounding box center [425, 208] width 292 height 25
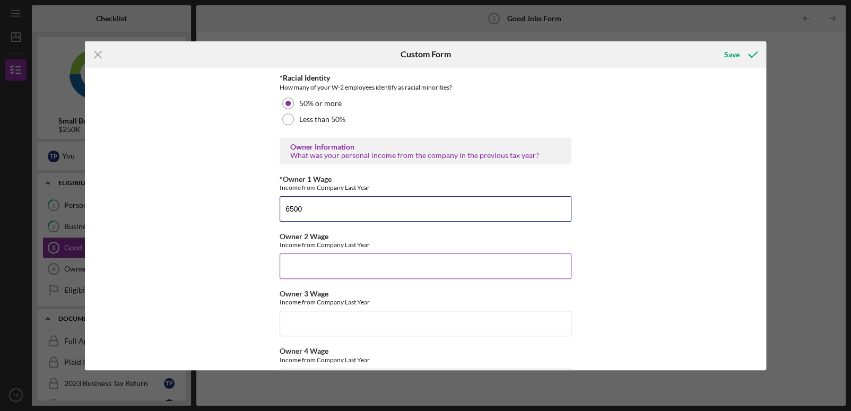
type input "6500"
click at [532, 266] on input "Owner 2 Wage" at bounding box center [425, 265] width 292 height 25
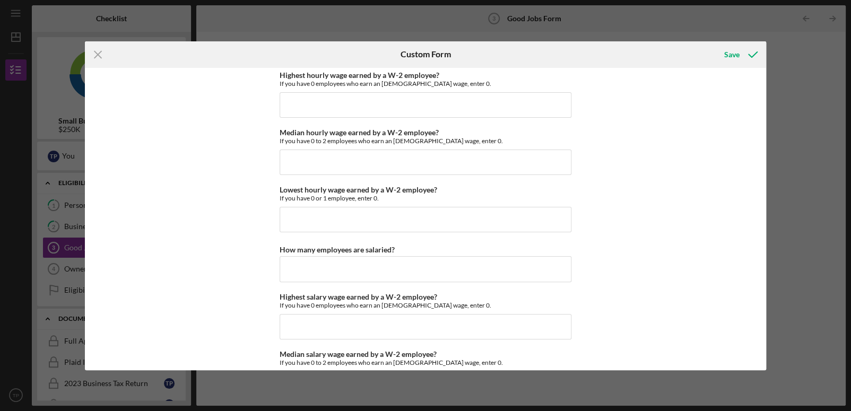
scroll to position [1943, 0]
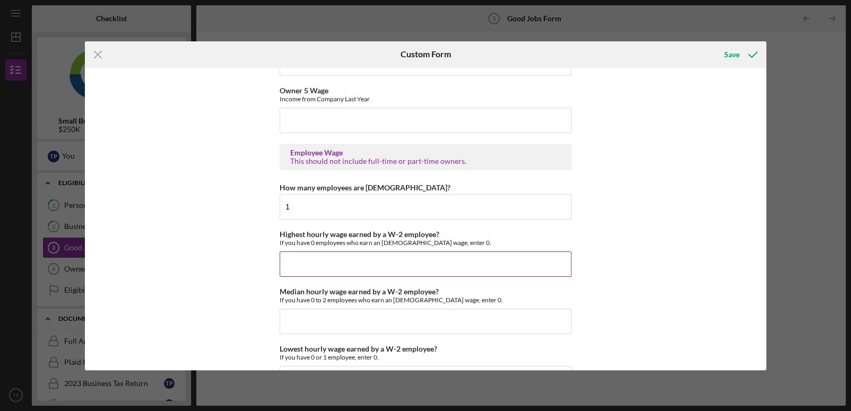
click at [428, 261] on input "Highest hourly wage earned by a W-2 employee?" at bounding box center [425, 263] width 292 height 25
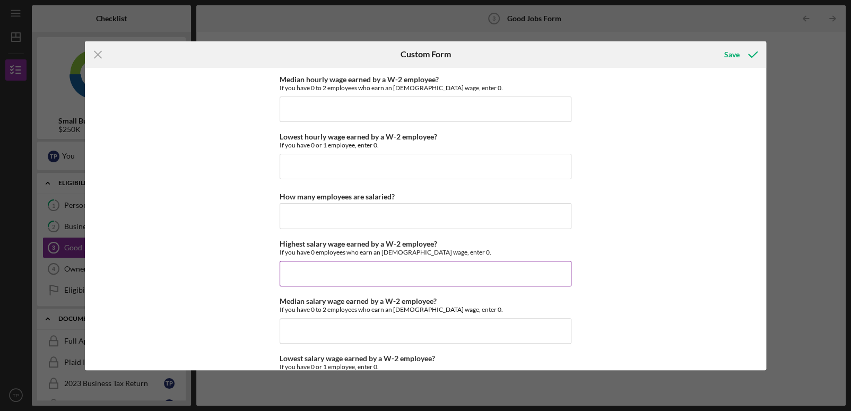
scroll to position [2050, 0]
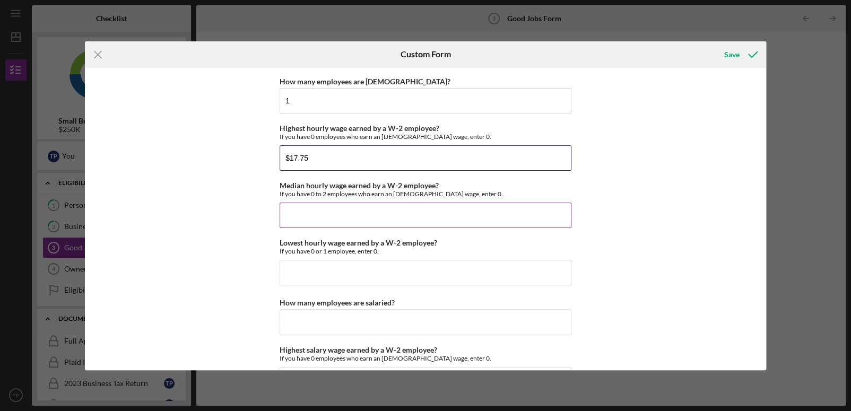
type input "$17.75"
click at [329, 212] on input "Median hourly wage earned by a W-2 employee?" at bounding box center [425, 215] width 292 height 25
type input "$17.75"
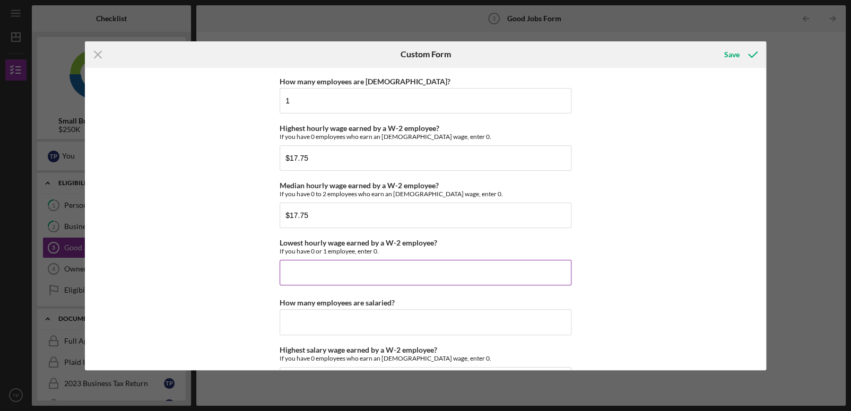
click at [352, 267] on input "Lowest hourly wage earned by a W-2 employee?" at bounding box center [425, 272] width 292 height 25
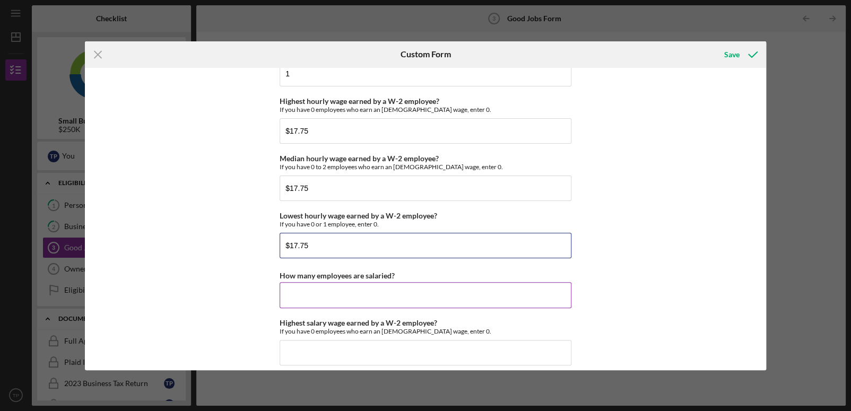
scroll to position [2103, 0]
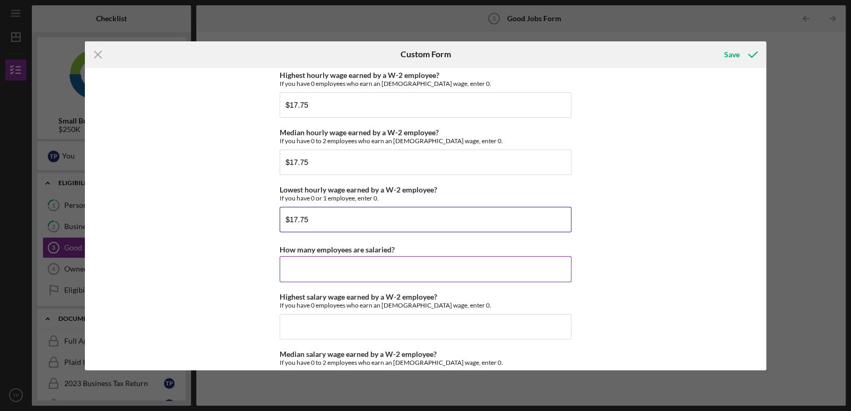
type input "$17.75"
click at [360, 262] on input "How many employees are salaried?" at bounding box center [425, 268] width 292 height 25
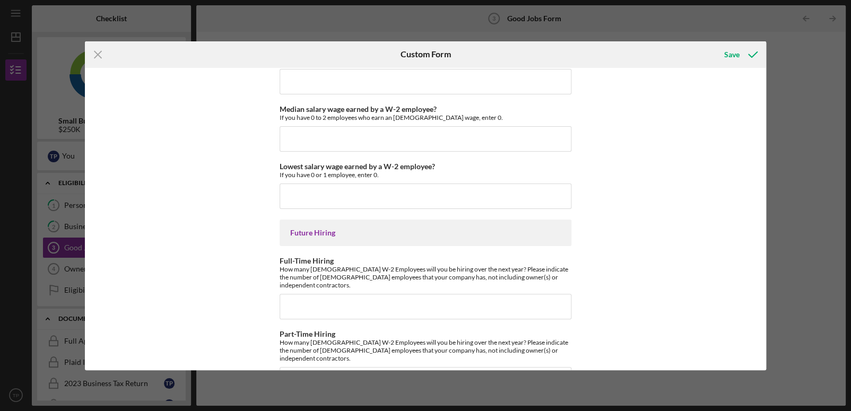
scroll to position [2366, 0]
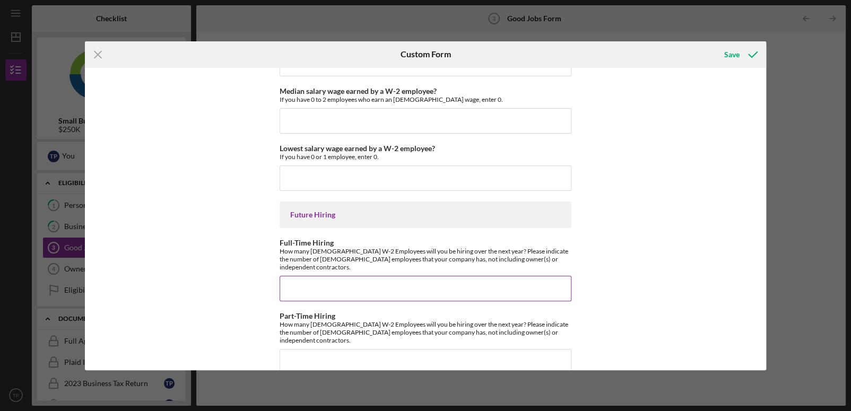
type input "0"
click at [375, 276] on input "Full-Time Hiring" at bounding box center [425, 288] width 292 height 25
type input "1"
click at [326, 349] on input "Part-Time Hiring" at bounding box center [425, 361] width 292 height 25
type input "1"
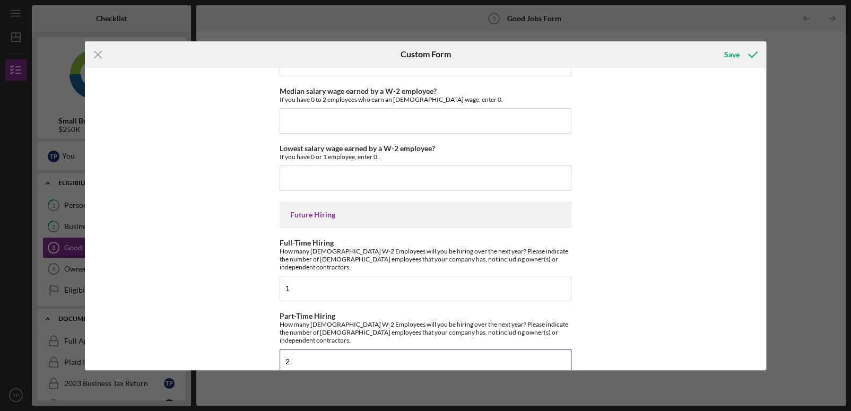
type input "2"
click at [731, 52] on div "Save" at bounding box center [731, 54] width 15 height 21
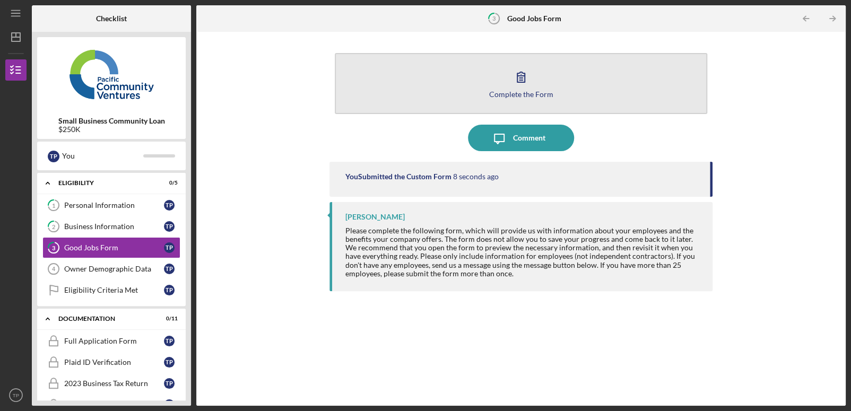
click at [524, 75] on icon "button" at bounding box center [520, 77] width 7 height 10
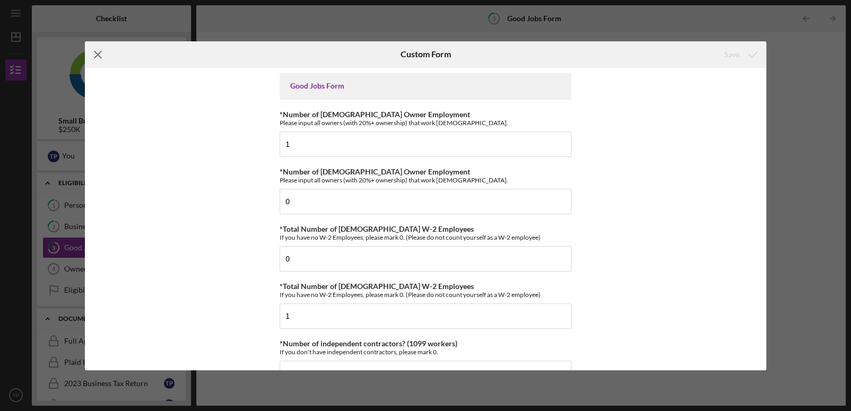
click at [98, 55] on line at bounding box center [98, 54] width 7 height 7
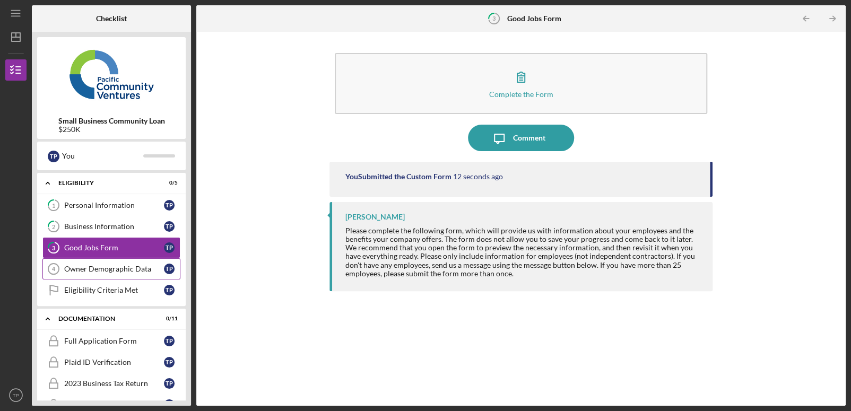
click at [73, 273] on link "Owner Demographic Data 4 Owner Demographic Data T P" at bounding box center [111, 268] width 138 height 21
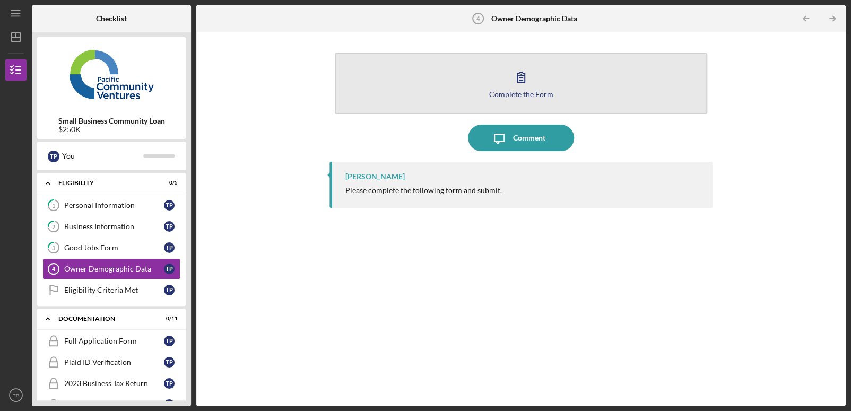
click at [509, 80] on icon "button" at bounding box center [520, 77] width 27 height 27
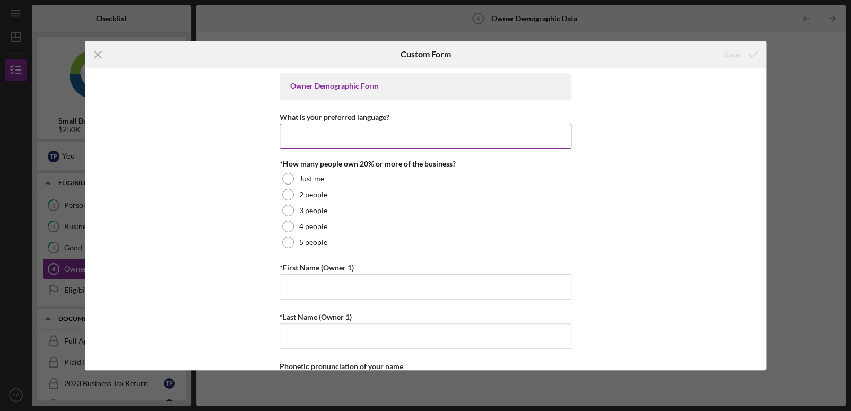
click at [343, 133] on input "What is your preferred language?" at bounding box center [425, 136] width 292 height 25
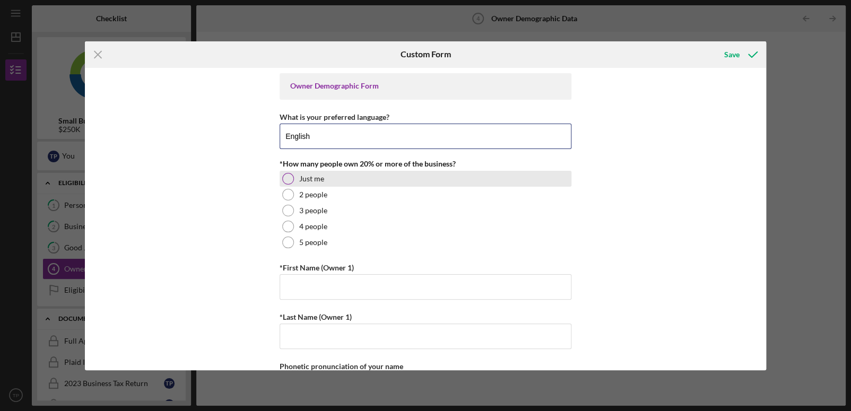
type input "English"
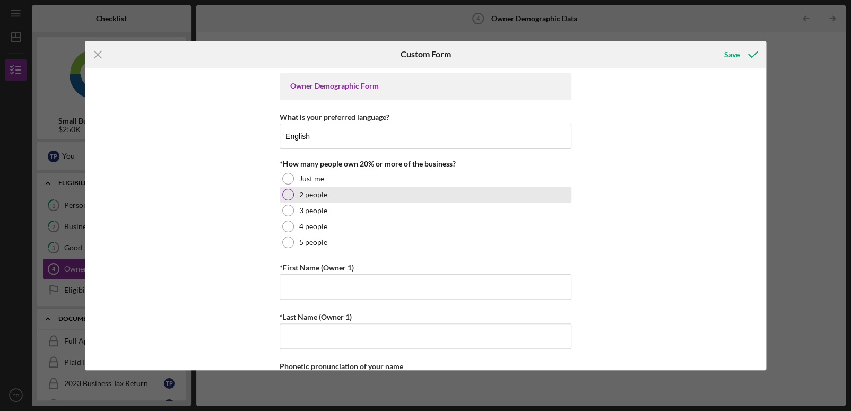
drag, startPoint x: 288, startPoint y: 176, endPoint x: 305, endPoint y: 189, distance: 22.0
click at [288, 177] on div at bounding box center [288, 179] width 12 height 12
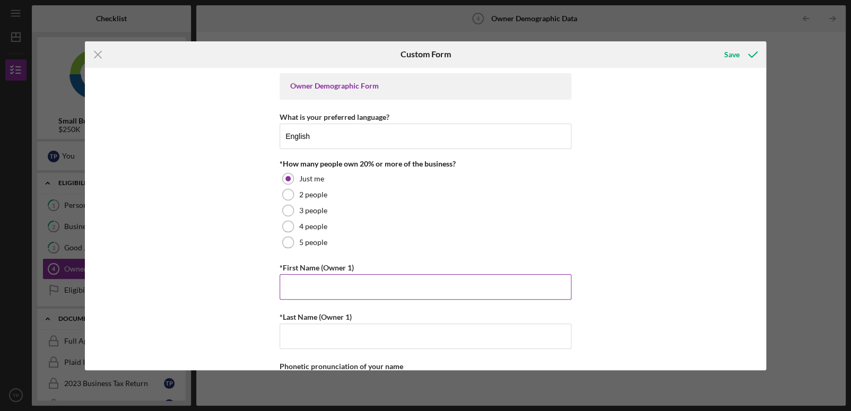
scroll to position [159, 0]
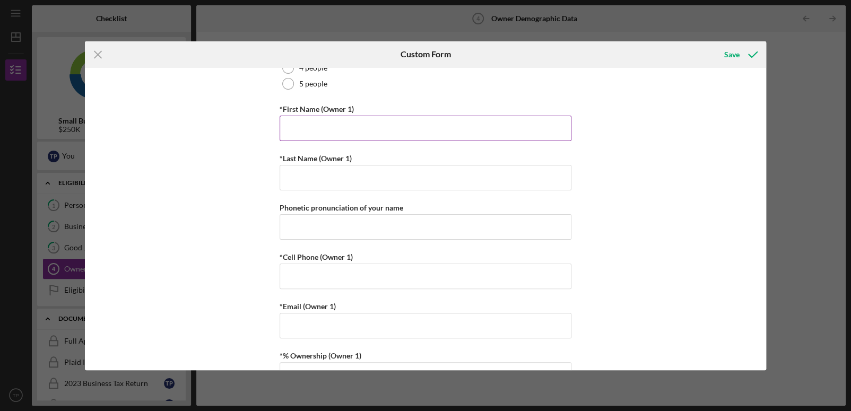
click at [355, 124] on input "*First Name (Owner 1)" at bounding box center [425, 128] width 292 height 25
type input "[PERSON_NAME]"
click at [341, 180] on input "*Last Name (Owner 1)" at bounding box center [425, 177] width 292 height 25
type input "[PERSON_NAME]"
click at [332, 274] on input "*Cell Phone (Owner 1)" at bounding box center [425, 276] width 292 height 25
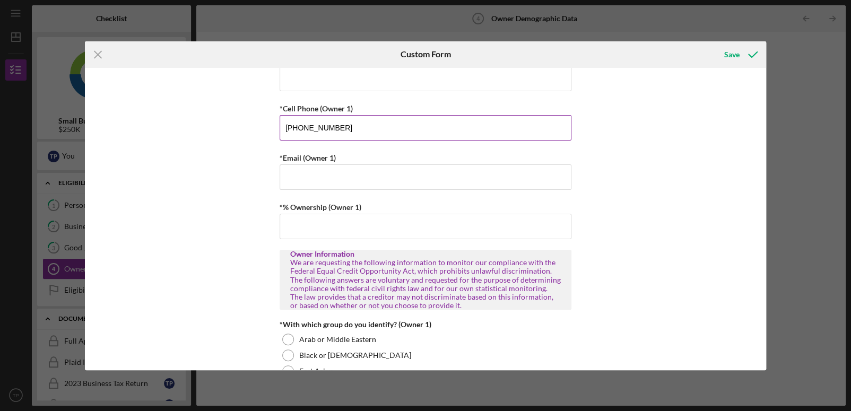
scroll to position [318, 0]
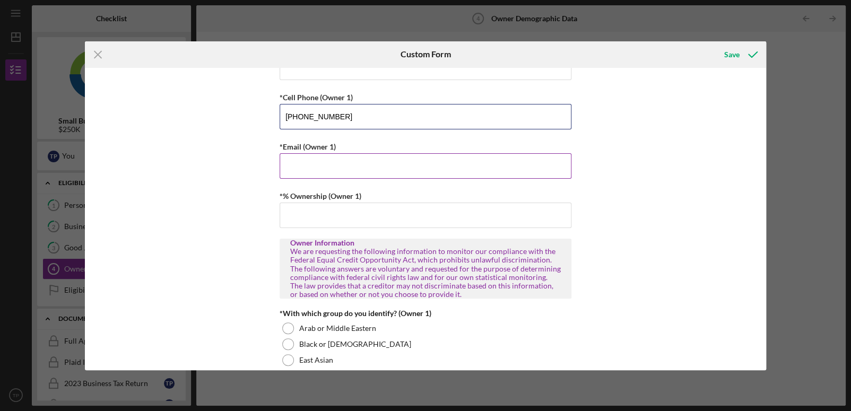
type input "[PHONE_NUMBER]"
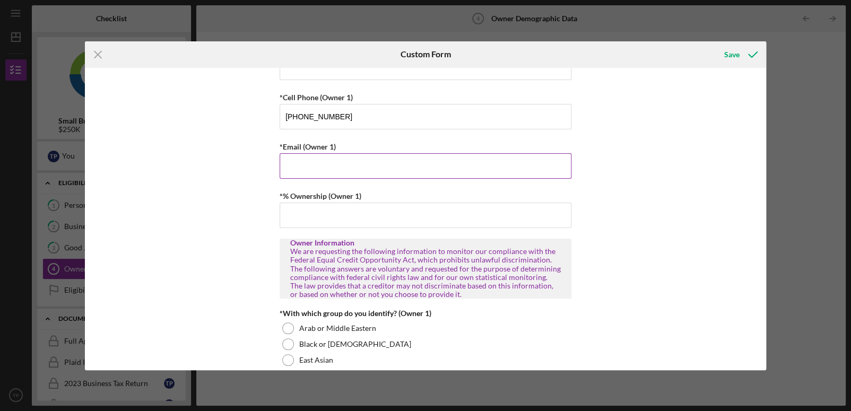
click at [312, 162] on input "*Email (Owner 1)" at bounding box center [425, 165] width 292 height 25
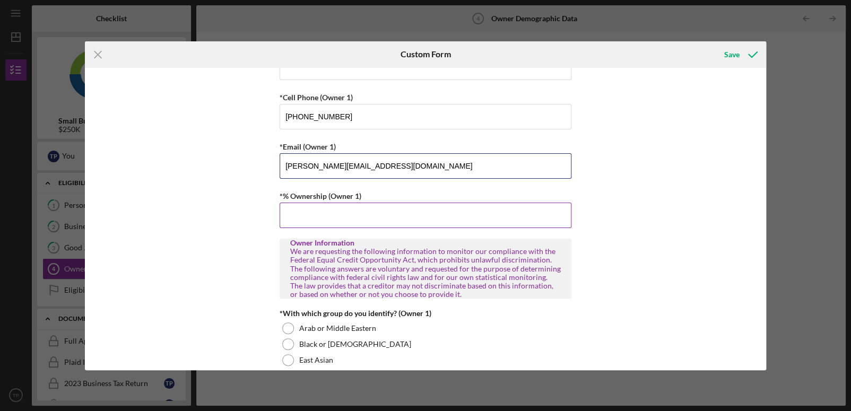
type input "[PERSON_NAME][EMAIL_ADDRESS][DOMAIN_NAME]"
click at [329, 212] on input "*% Ownership (Owner 1)" at bounding box center [425, 215] width 292 height 25
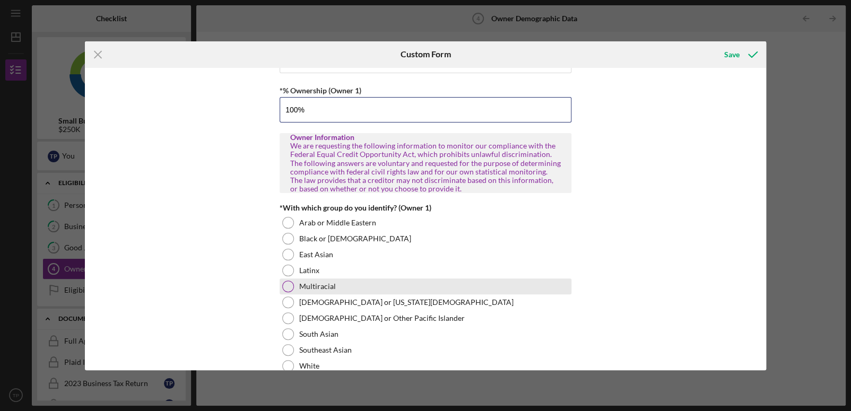
scroll to position [477, 0]
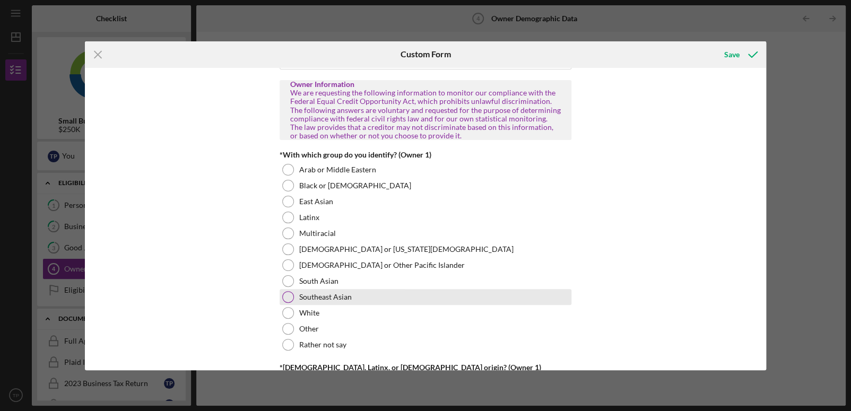
type input "100.00000%"
click at [284, 294] on div at bounding box center [288, 297] width 12 height 12
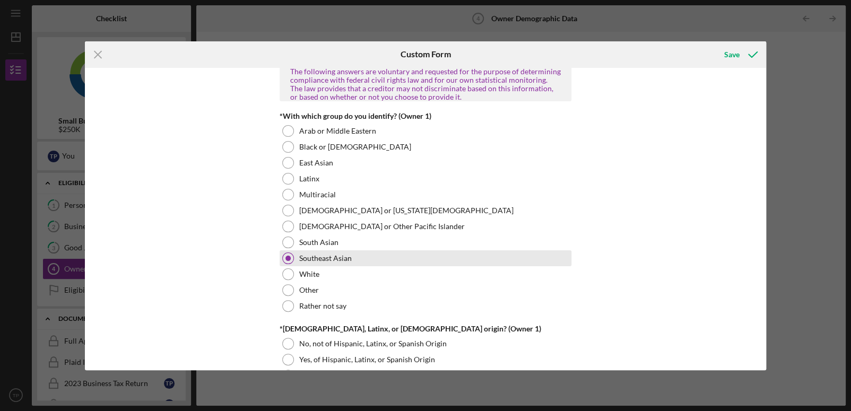
scroll to position [583, 0]
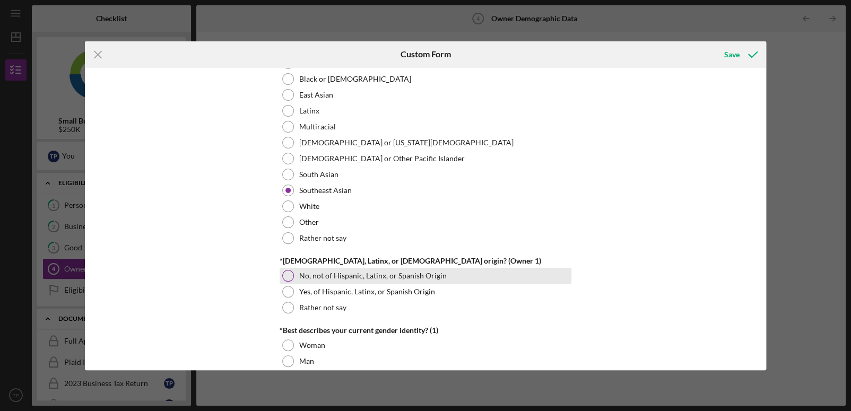
click at [283, 273] on div at bounding box center [288, 276] width 12 height 12
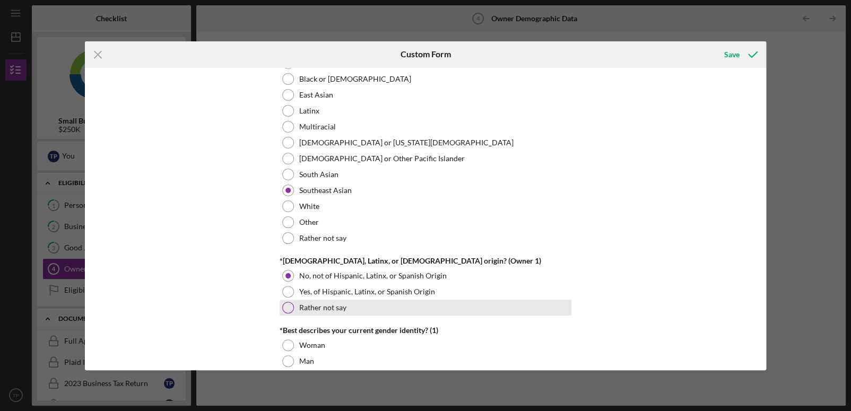
scroll to position [689, 0]
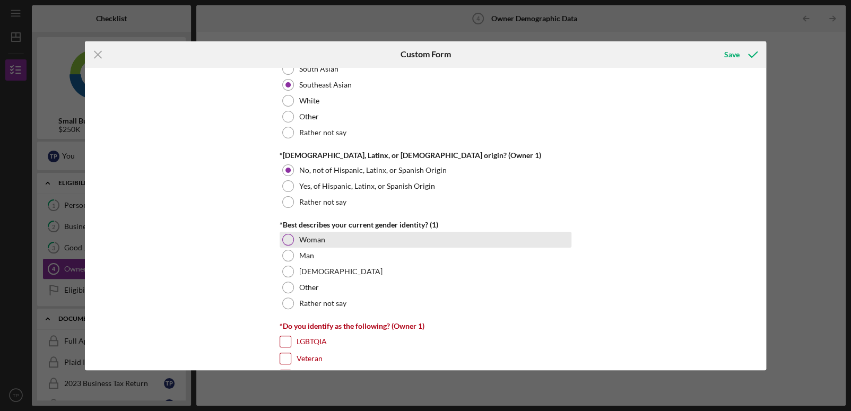
click at [284, 240] on div at bounding box center [288, 240] width 12 height 12
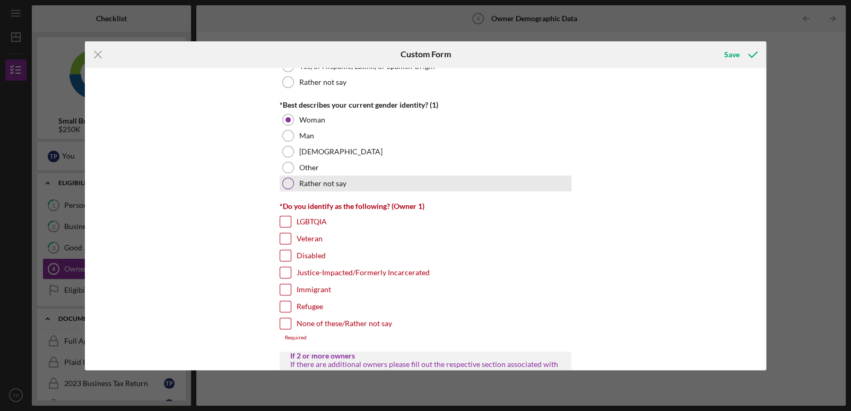
scroll to position [848, 0]
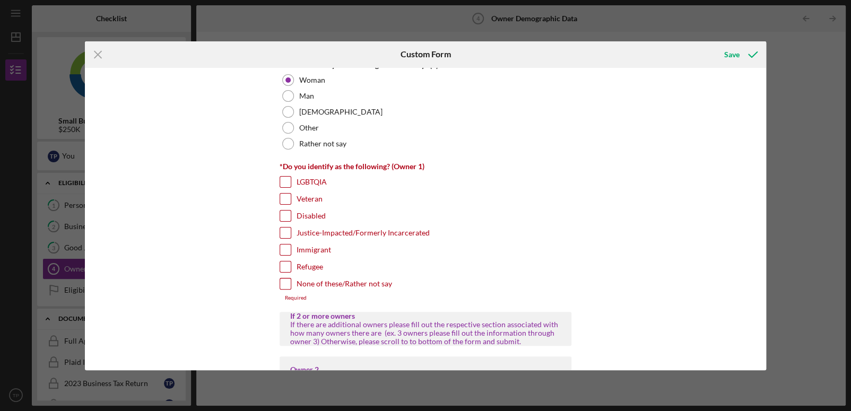
click at [281, 247] on input "Immigrant" at bounding box center [285, 249] width 11 height 11
checkbox input "true"
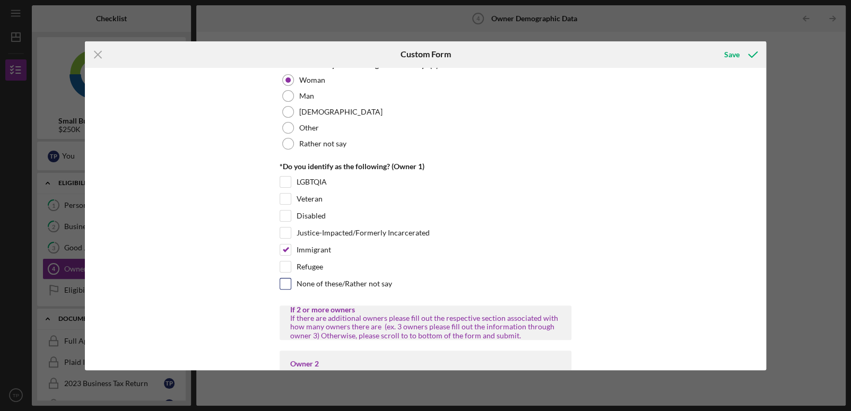
click at [282, 281] on input "None of these/Rather not say" at bounding box center [285, 283] width 11 height 11
checkbox input "false"
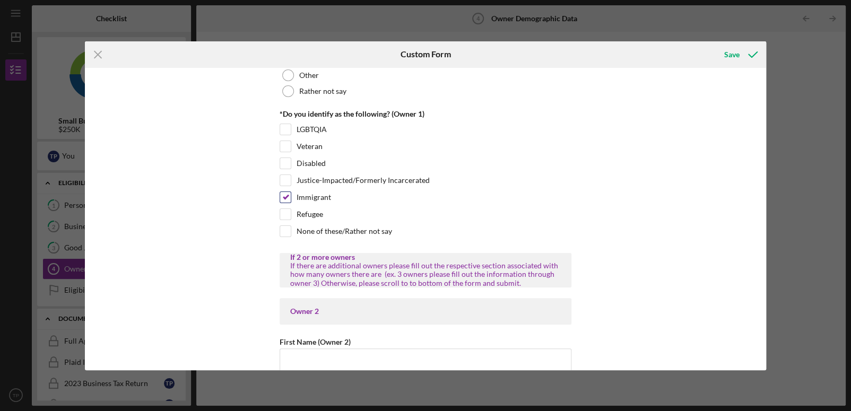
click at [284, 194] on input "Immigrant" at bounding box center [285, 197] width 11 height 11
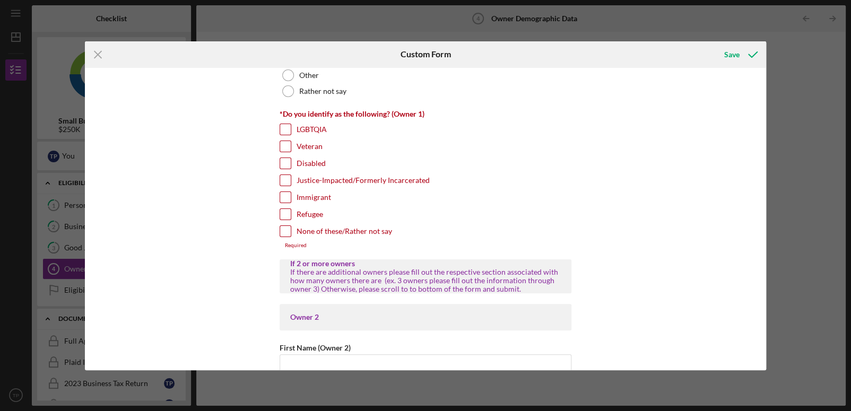
click at [285, 192] on input "Immigrant" at bounding box center [285, 197] width 11 height 11
checkbox input "true"
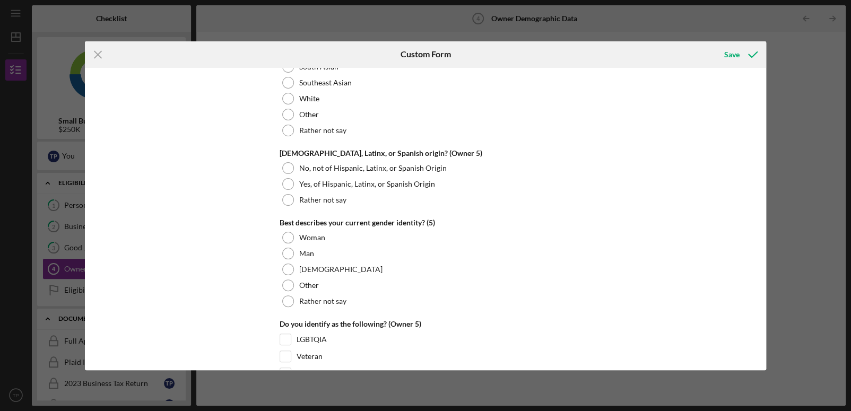
scroll to position [4065, 0]
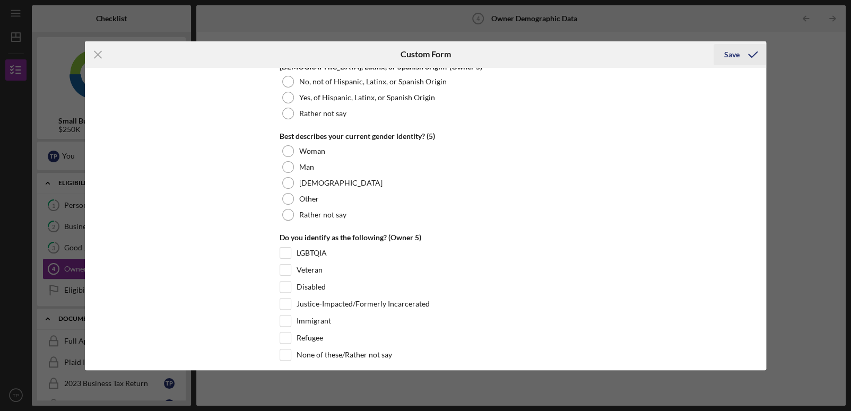
click at [734, 58] on div "Save" at bounding box center [731, 54] width 15 height 21
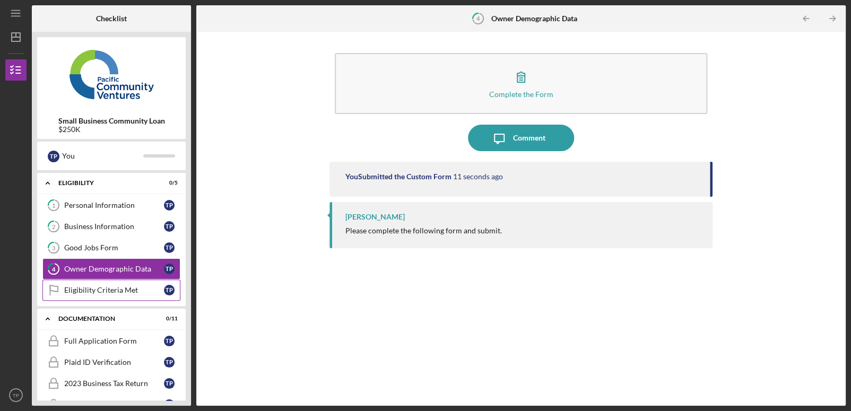
click at [126, 288] on div "Eligibility Criteria Met" at bounding box center [114, 290] width 100 height 8
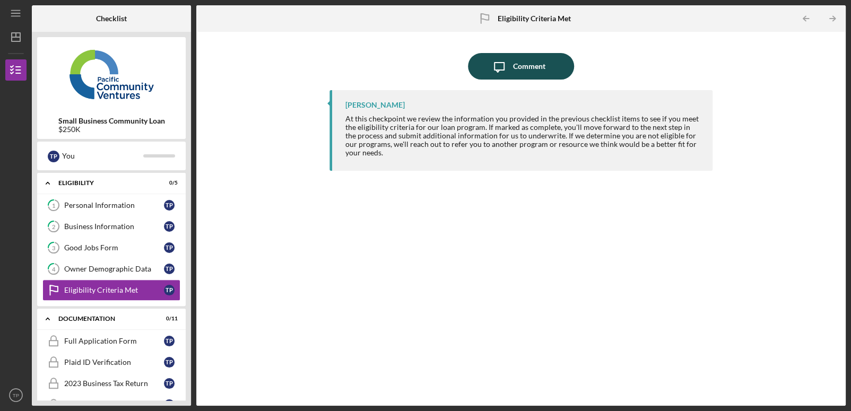
click at [514, 64] on div "Comment" at bounding box center [528, 66] width 32 height 27
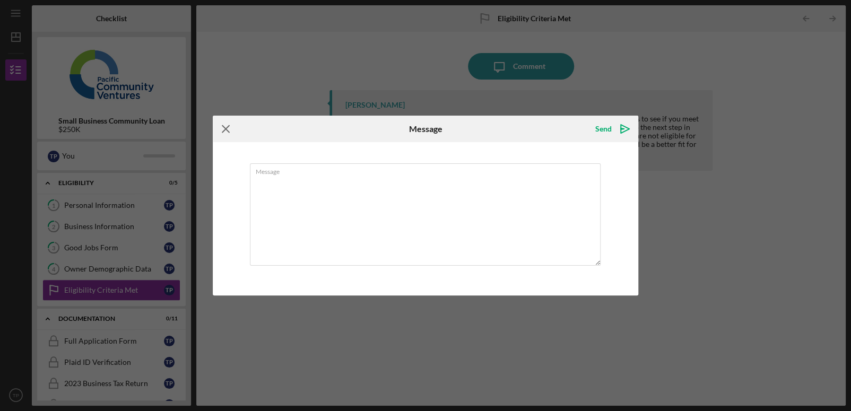
click at [222, 129] on icon "Icon/Menu Close" at bounding box center [226, 129] width 27 height 27
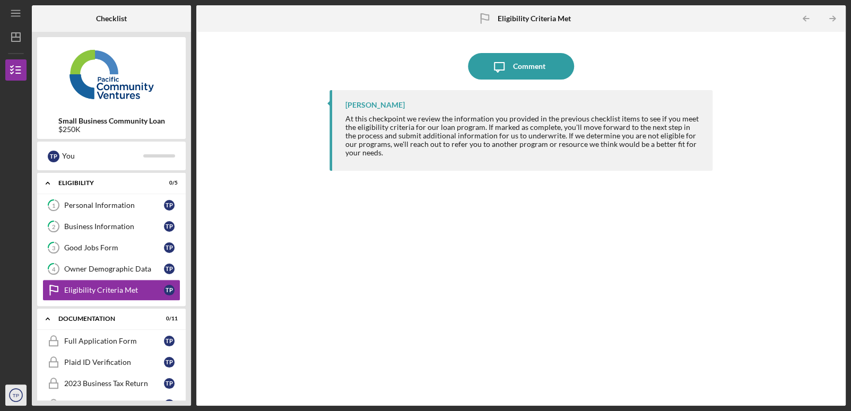
click at [12, 393] on icon "TP" at bounding box center [15, 395] width 21 height 27
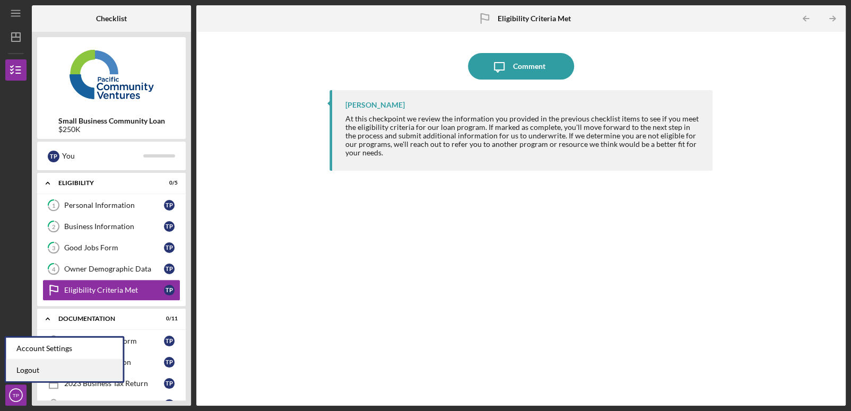
click at [27, 371] on link "Logout" at bounding box center [64, 371] width 117 height 22
